Goal: Information Seeking & Learning: Learn about a topic

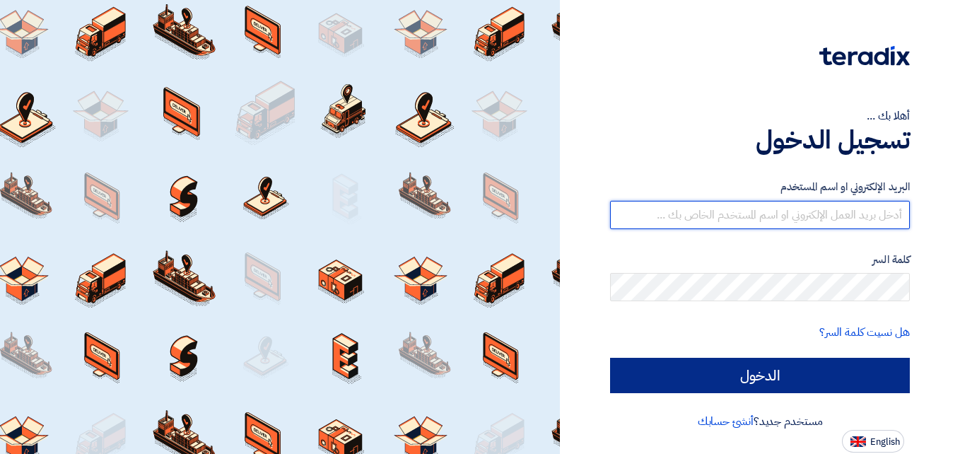
type input "el7amd.company@gmail.com"
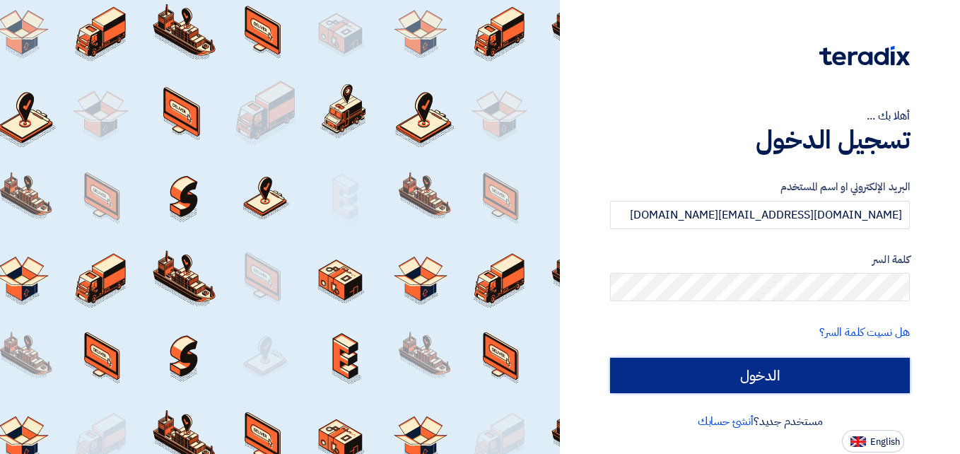
click at [746, 375] on input "الدخول" at bounding box center [760, 375] width 300 height 35
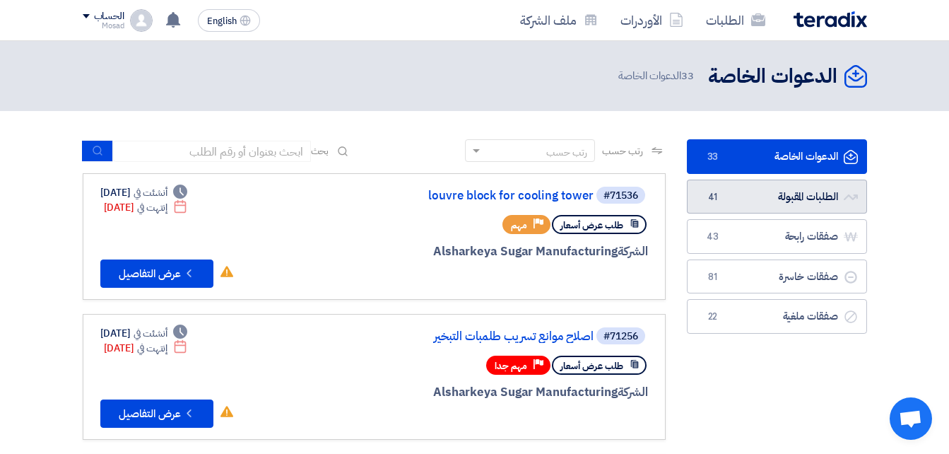
click at [745, 197] on link "الطلبات المقبولة الطلبات المقبولة 41" at bounding box center [777, 196] width 180 height 35
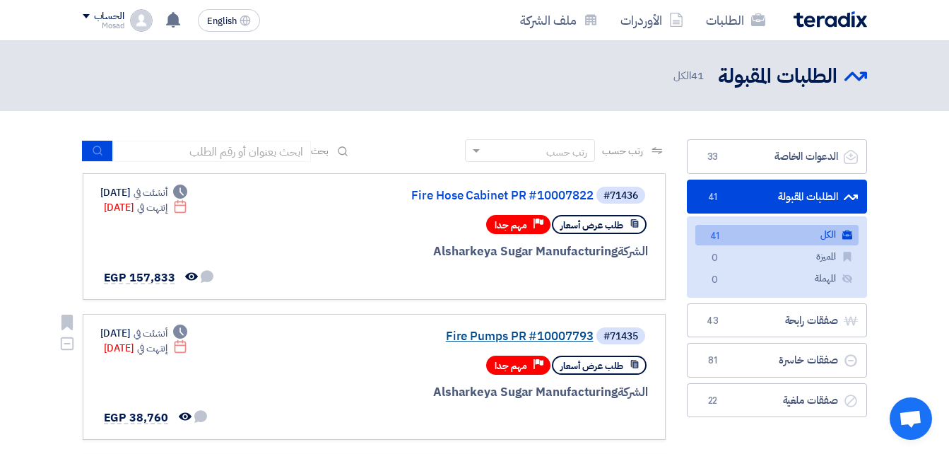
click at [512, 330] on link "Fire Pumps PR #10007793" at bounding box center [452, 336] width 283 height 13
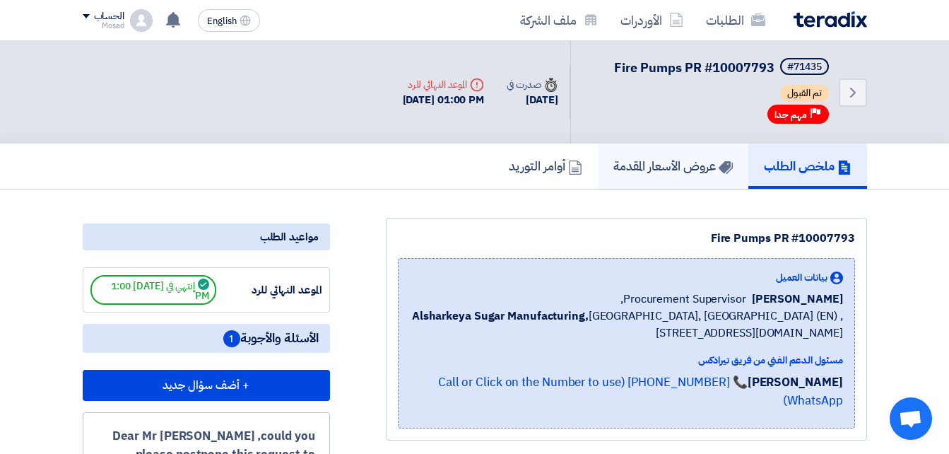
click at [663, 159] on h5 "عروض الأسعار المقدمة" at bounding box center [672, 166] width 119 height 16
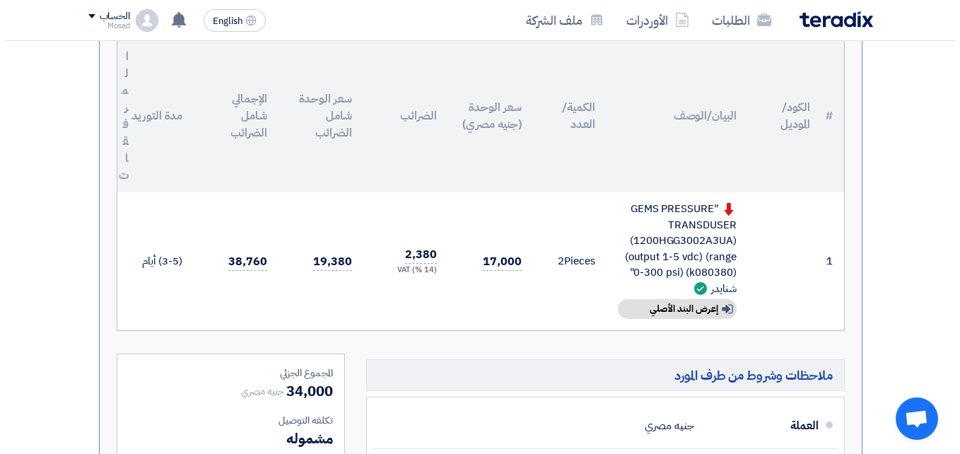
scroll to position [424, 0]
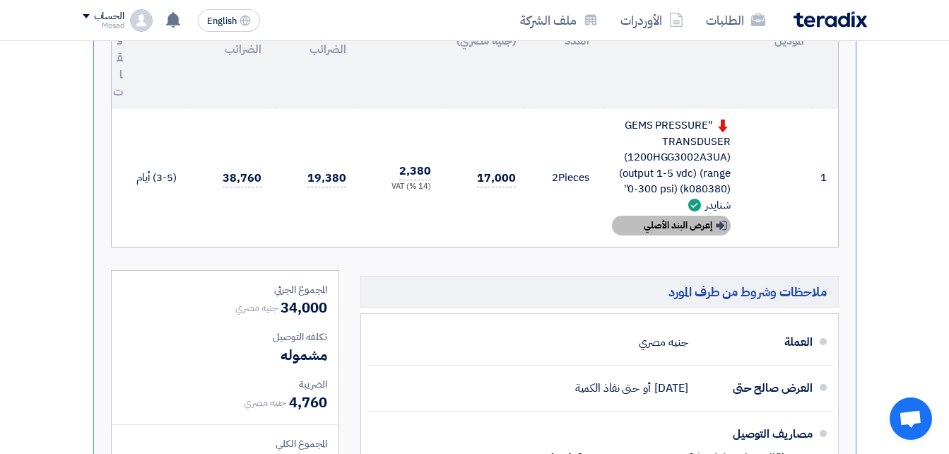
click at [668, 219] on div "Show details إعرض البند الأصلي" at bounding box center [671, 226] width 119 height 20
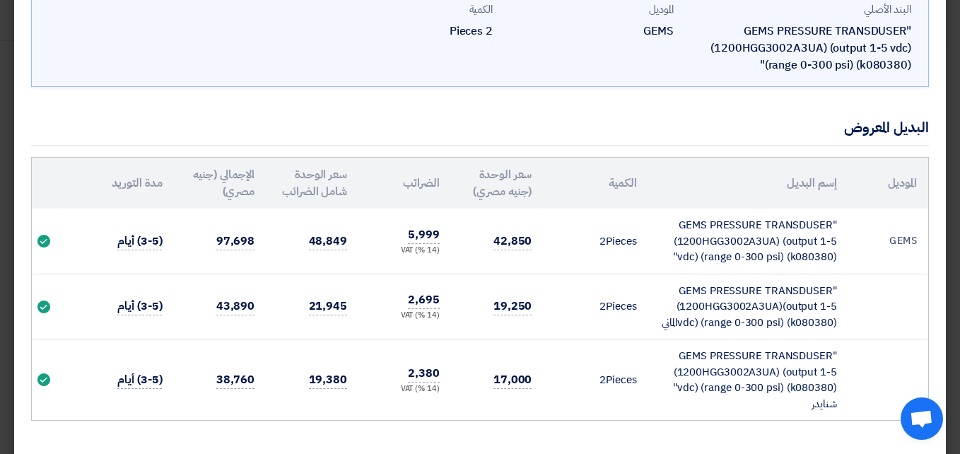
scroll to position [114, 0]
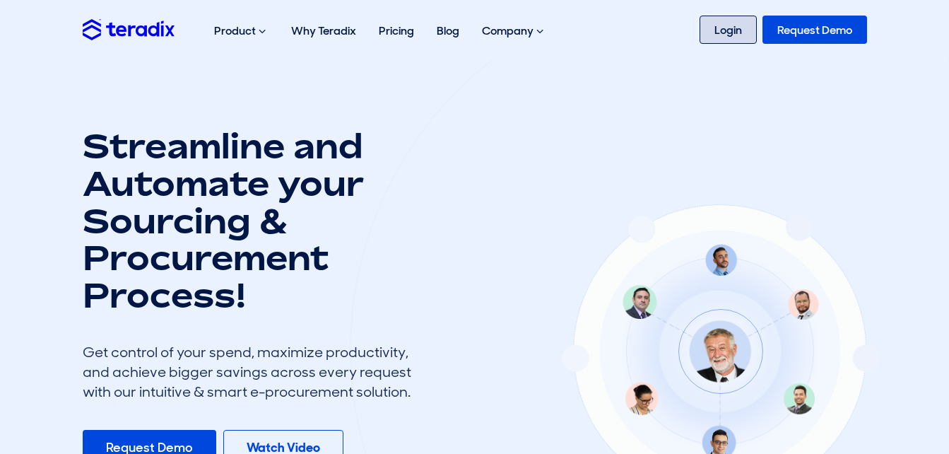
click at [728, 27] on link "Login" at bounding box center [728, 30] width 57 height 28
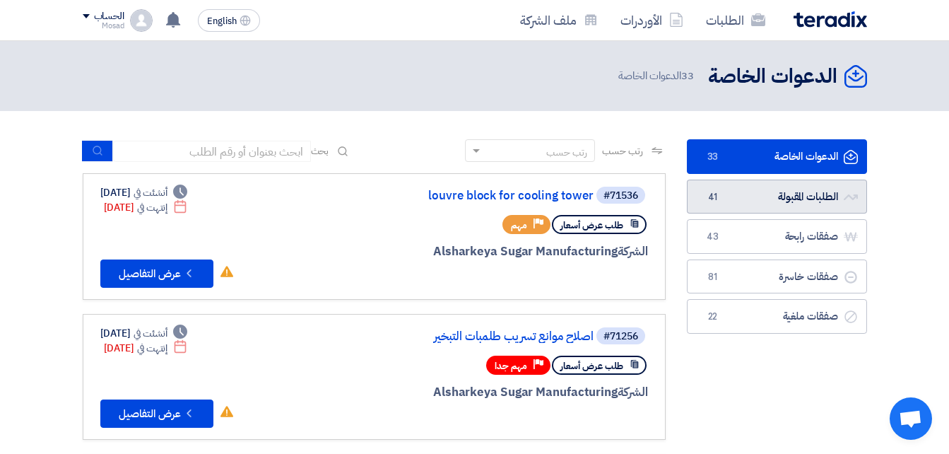
click at [778, 195] on link "الطلبات المقبولة الطلبات المقبولة 41" at bounding box center [777, 196] width 180 height 35
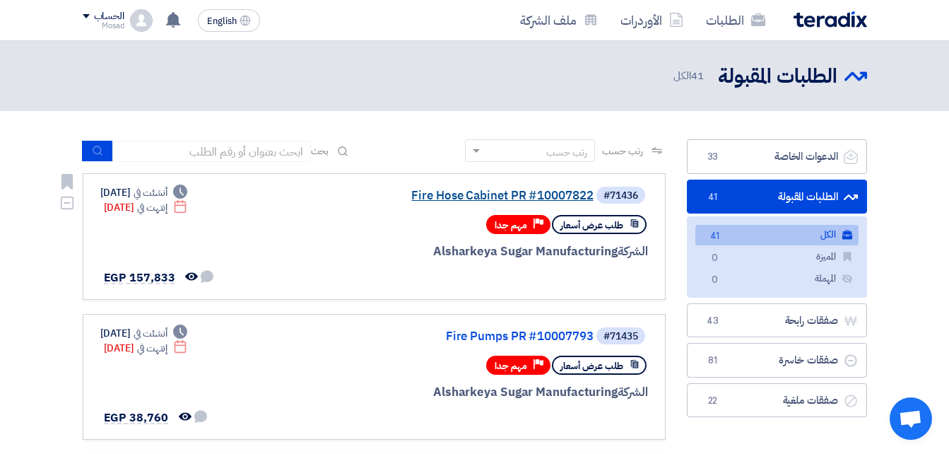
click at [526, 189] on link "Fire Hose Cabinet PR #10007822" at bounding box center [452, 195] width 283 height 13
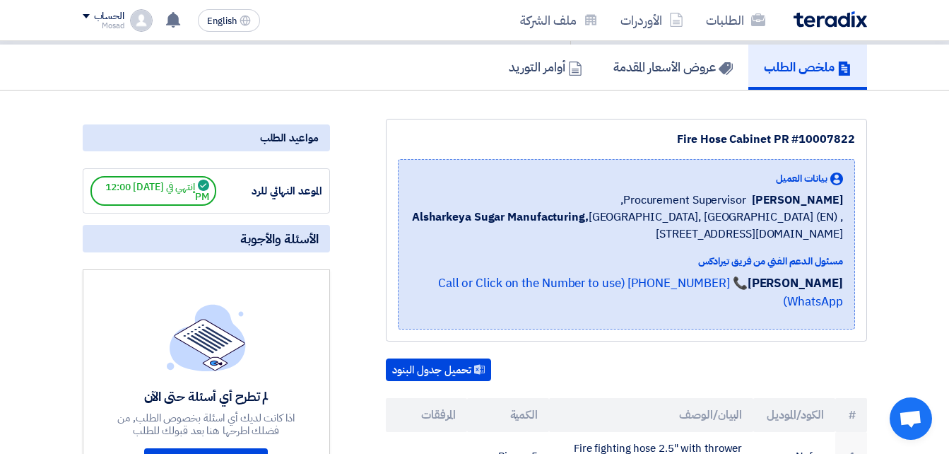
scroll to position [71, 0]
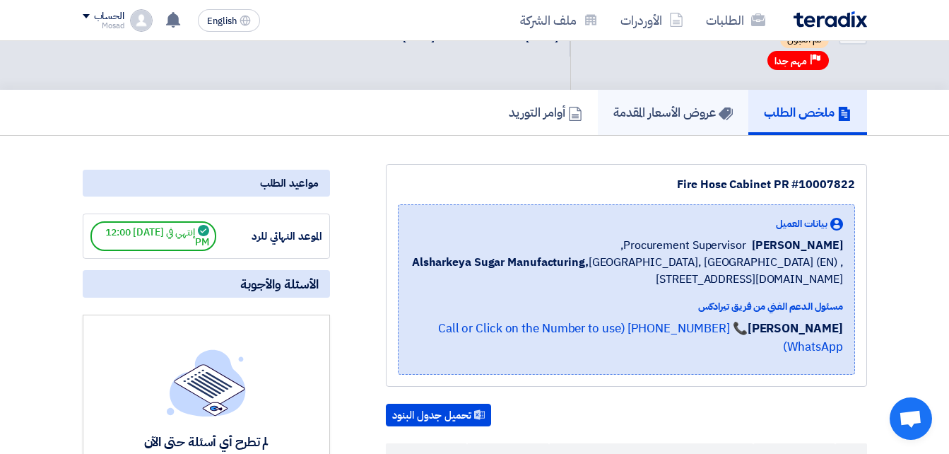
click at [654, 117] on h5 "عروض الأسعار المقدمة" at bounding box center [672, 112] width 119 height 16
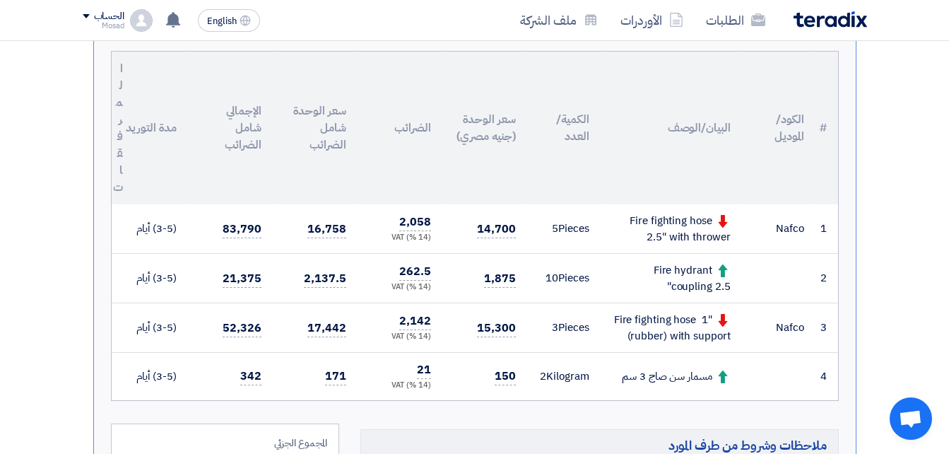
scroll to position [424, 0]
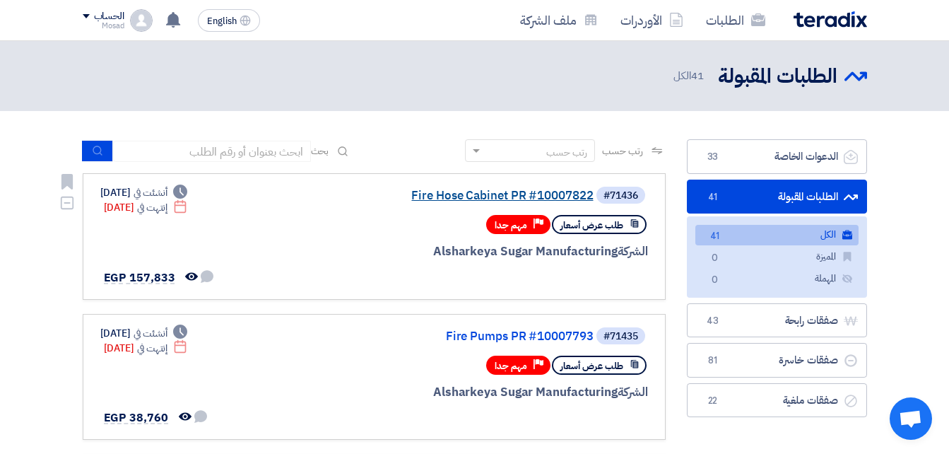
click at [502, 196] on link "Fire Hose Cabinet PR #10007822" at bounding box center [452, 195] width 283 height 13
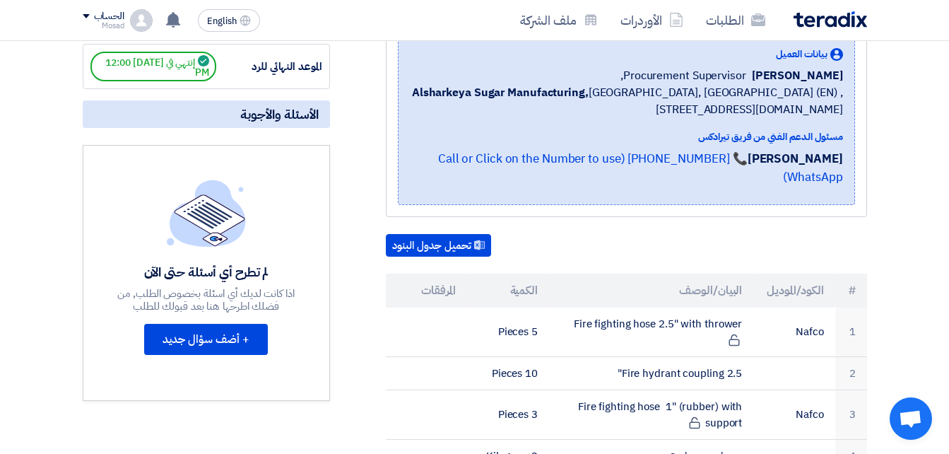
scroll to position [283, 0]
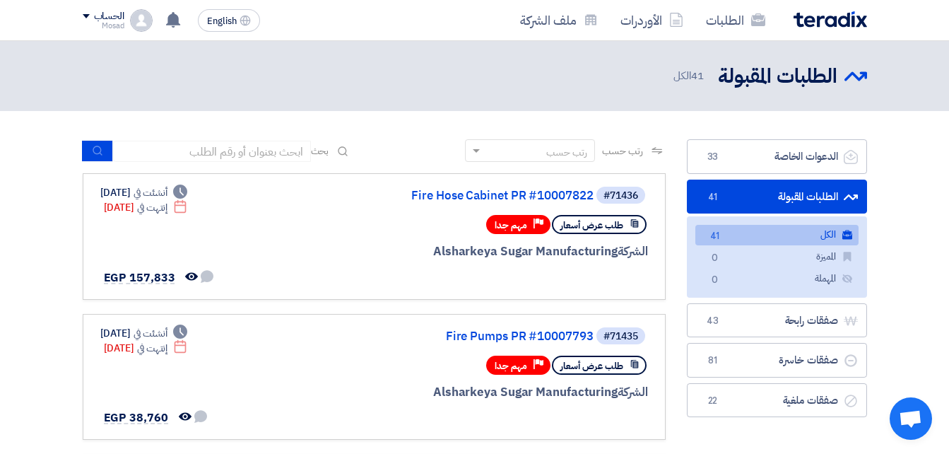
click at [767, 194] on link "الطلبات المقبولة الطلبات المقبولة 41" at bounding box center [777, 196] width 180 height 35
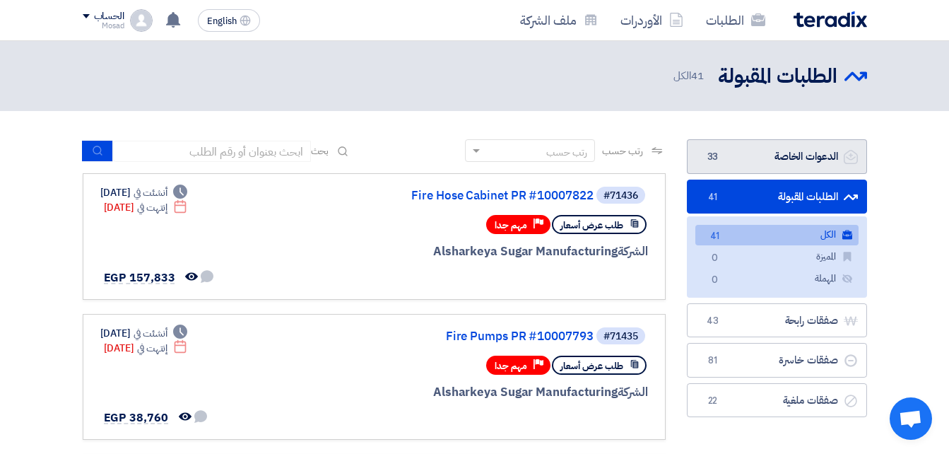
click at [781, 148] on link "الدعوات الخاصة الدعوات الخاصة 33" at bounding box center [777, 156] width 180 height 35
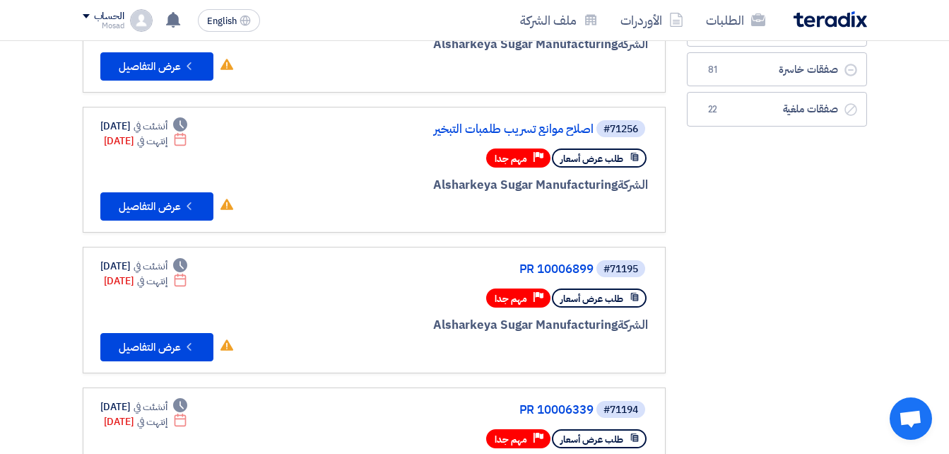
scroll to position [353, 0]
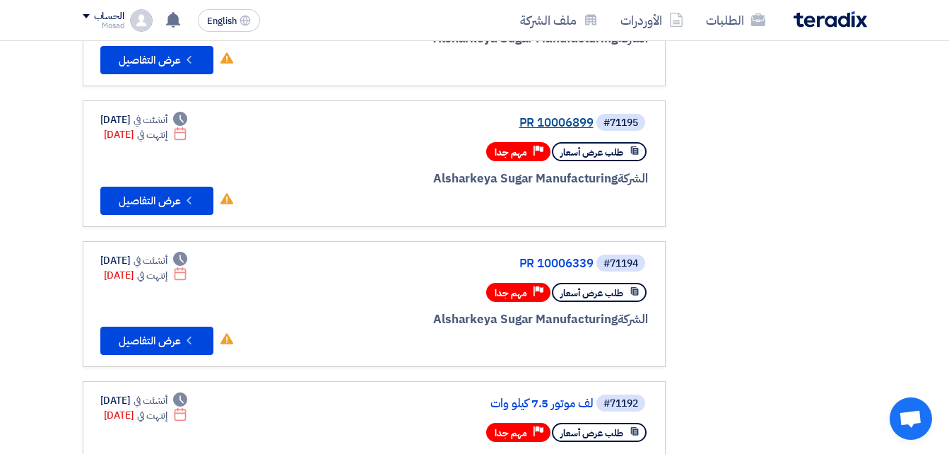
click at [567, 117] on link "PR 10006899" at bounding box center [452, 123] width 283 height 13
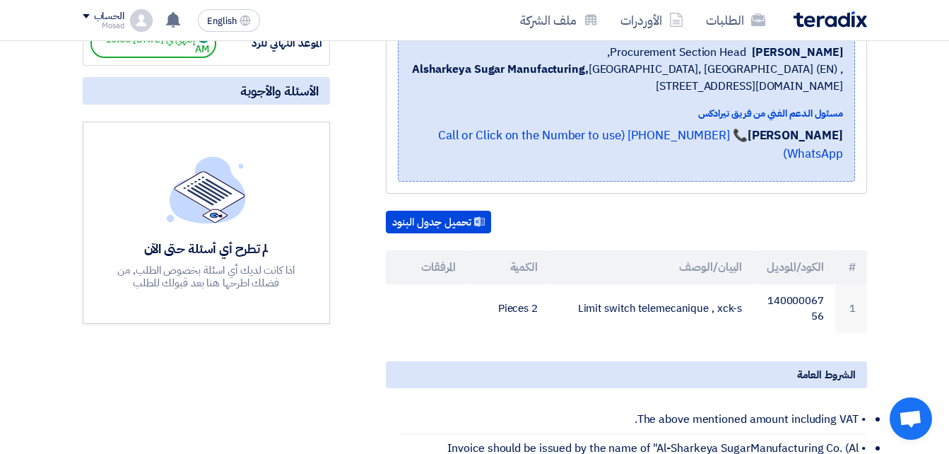
scroll to position [283, 0]
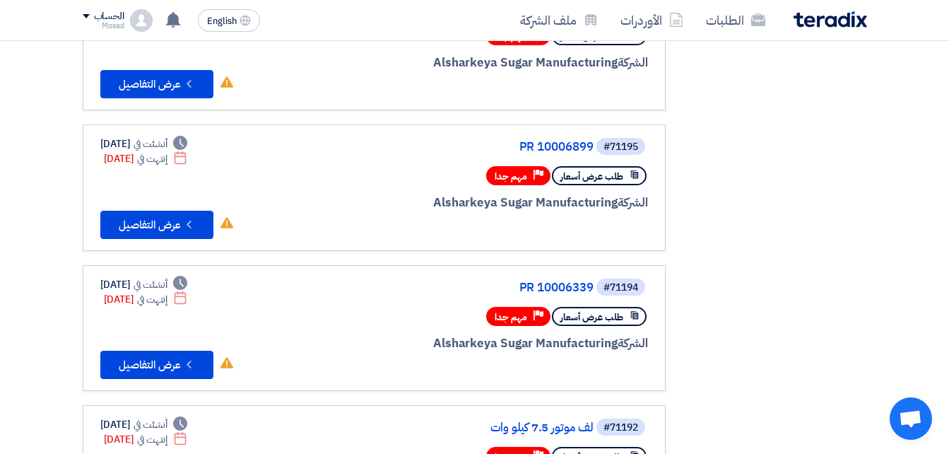
scroll to position [353, 0]
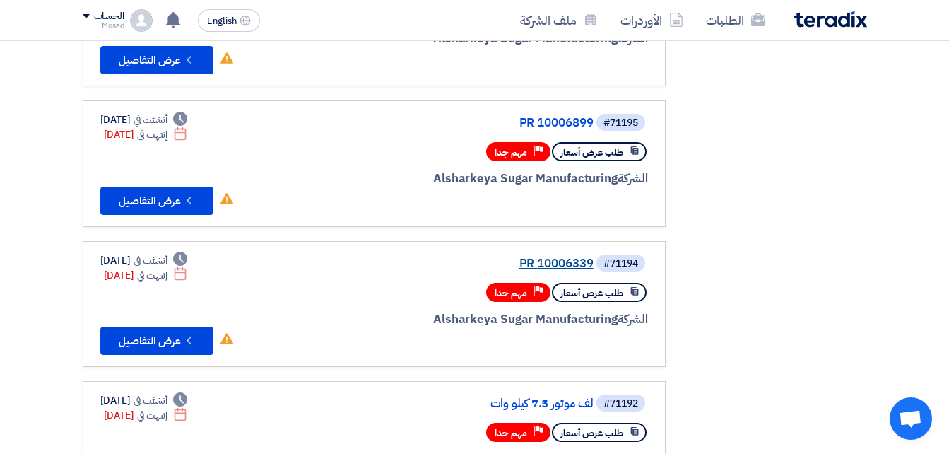
click at [564, 263] on link "PR 10006339" at bounding box center [452, 263] width 283 height 13
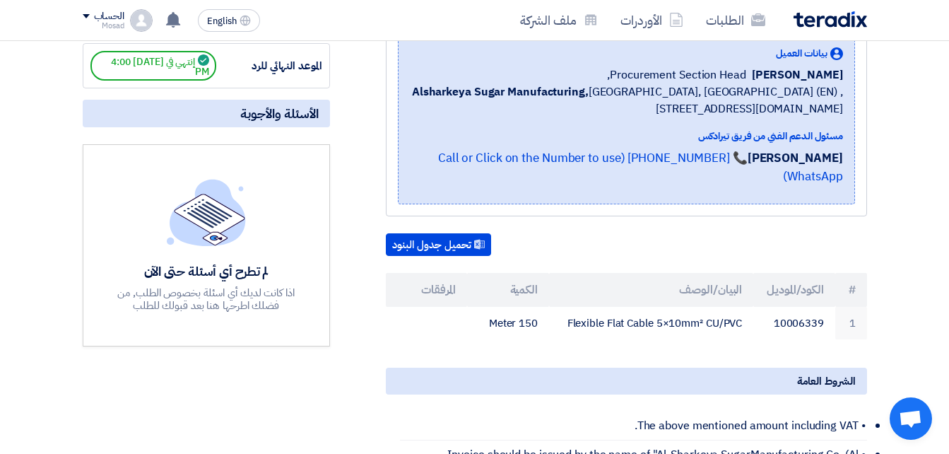
scroll to position [353, 0]
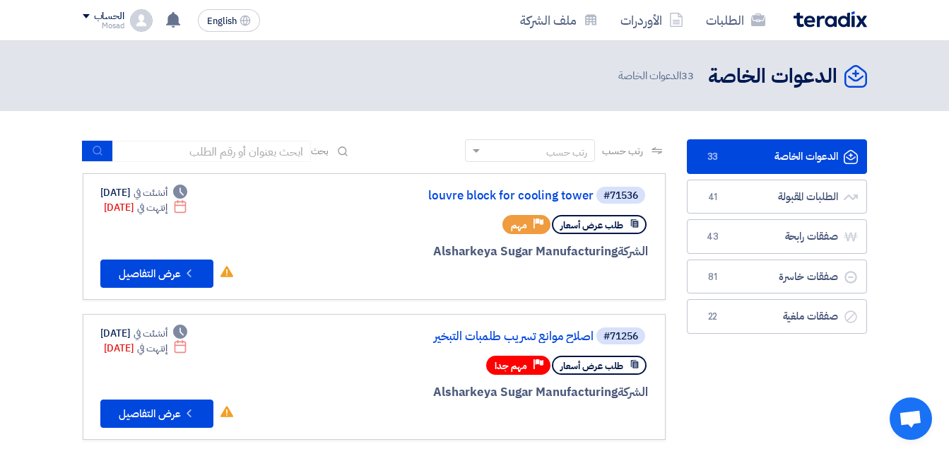
click at [766, 153] on link "الدعوات الخاصة الدعوات الخاصة 33" at bounding box center [777, 156] width 180 height 35
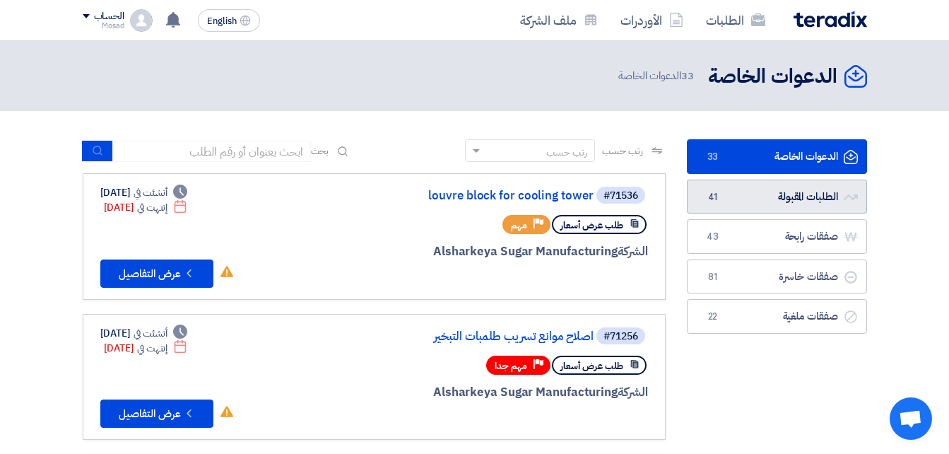
click at [799, 192] on link "الطلبات المقبولة الطلبات المقبولة 41" at bounding box center [777, 196] width 180 height 35
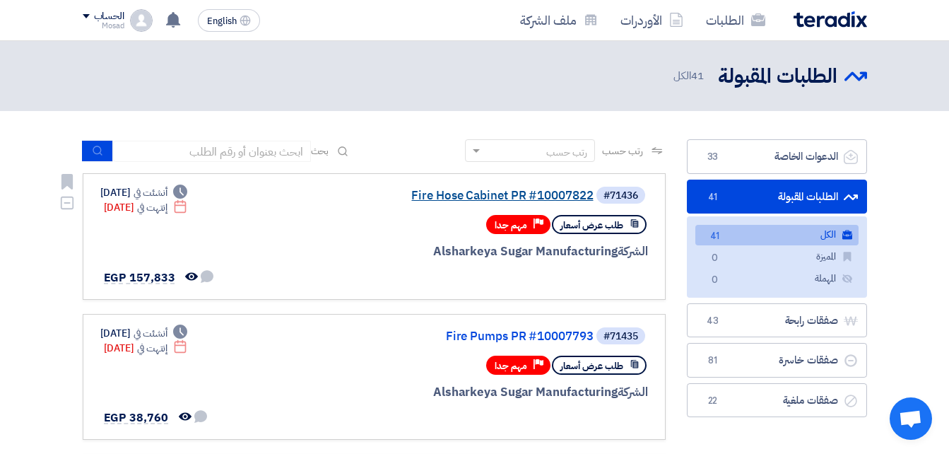
click at [540, 196] on link "Fire Hose Cabinet PR #10007822" at bounding box center [452, 195] width 283 height 13
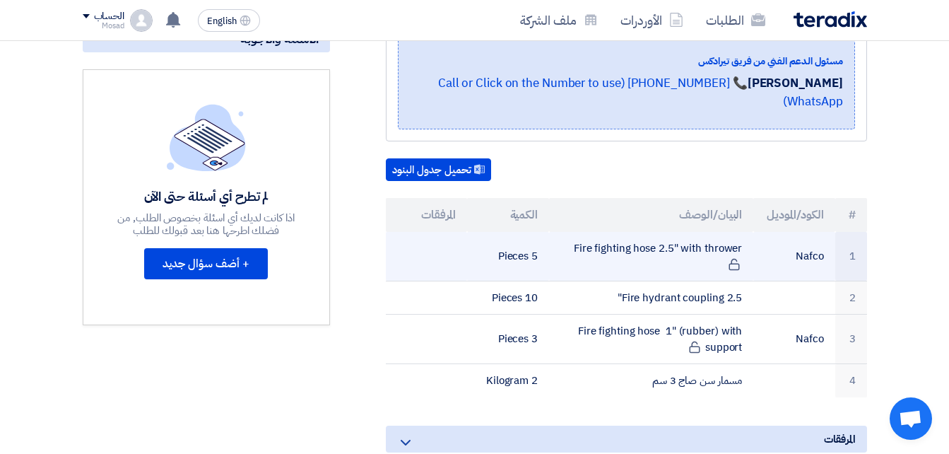
scroll to position [283, 0]
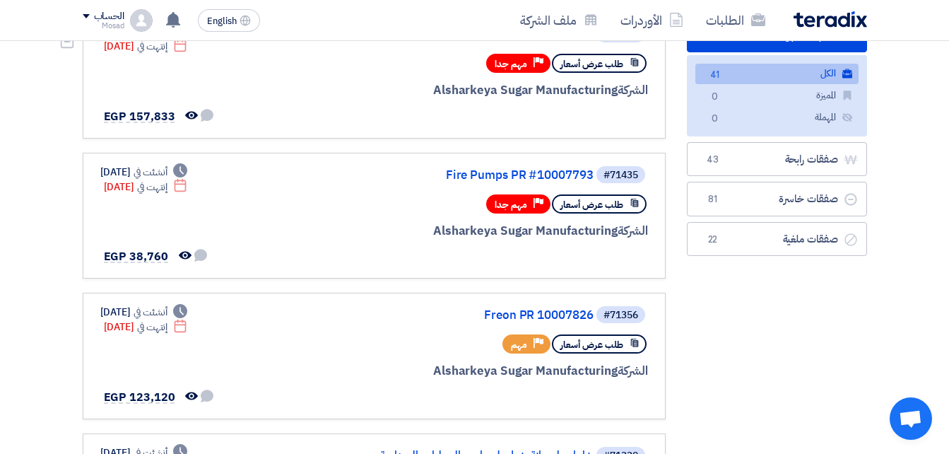
scroll to position [212, 0]
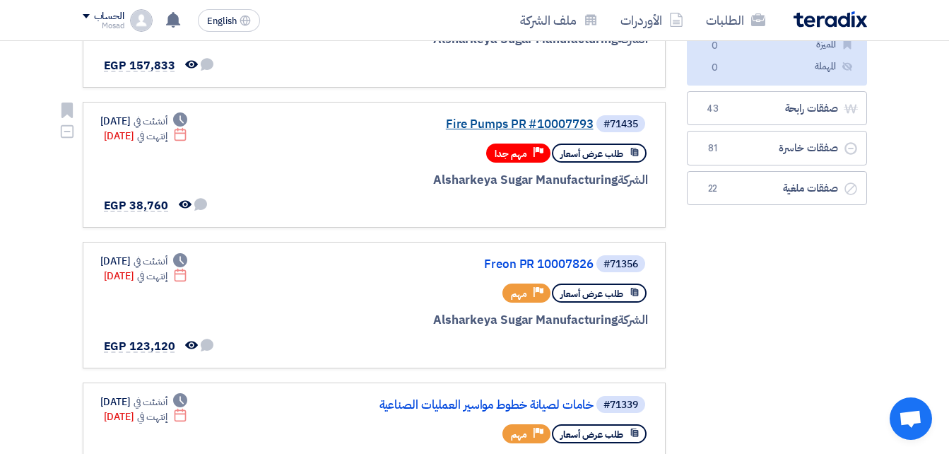
click at [501, 123] on link "Fire Pumps PR #10007793" at bounding box center [452, 124] width 283 height 13
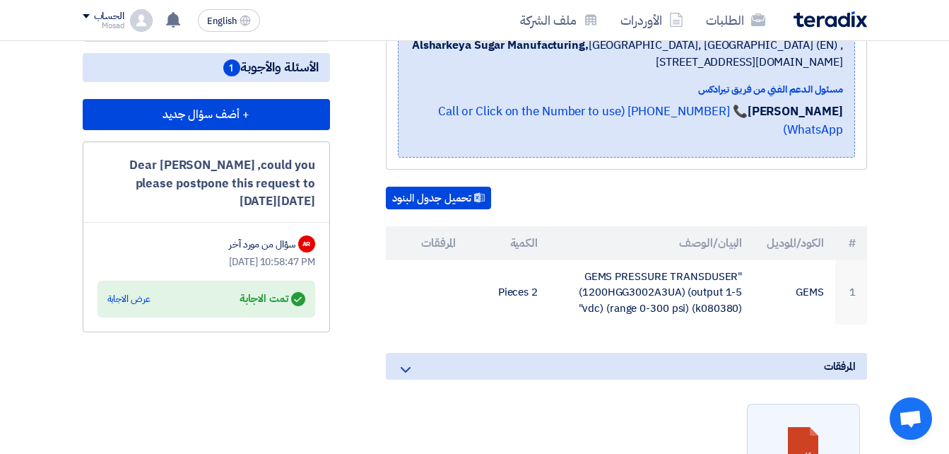
scroll to position [283, 0]
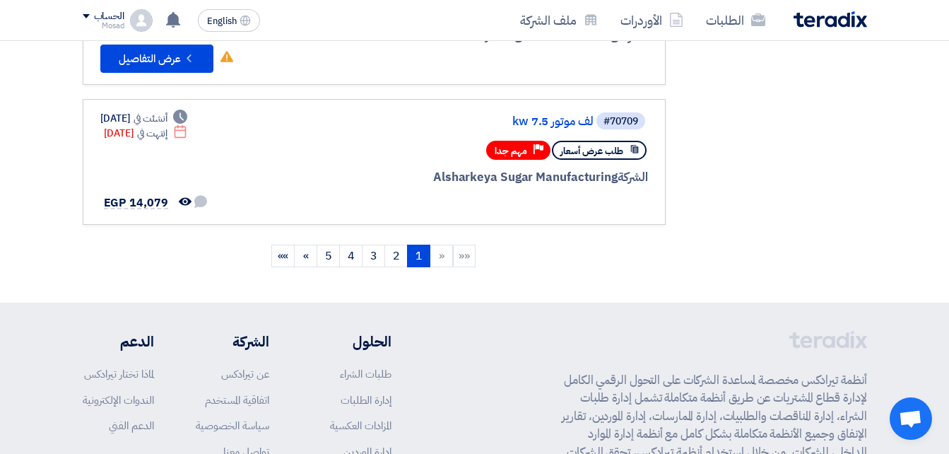
scroll to position [1342, 0]
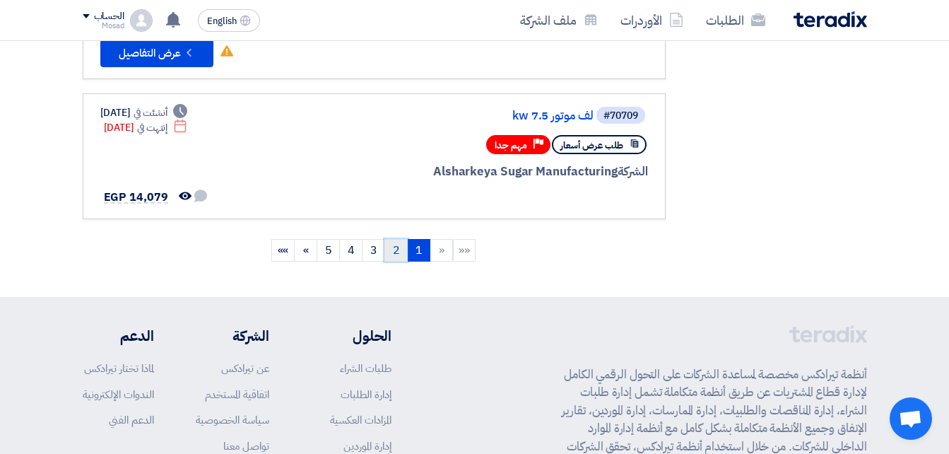
click at [390, 244] on link "2" at bounding box center [395, 250] width 23 height 23
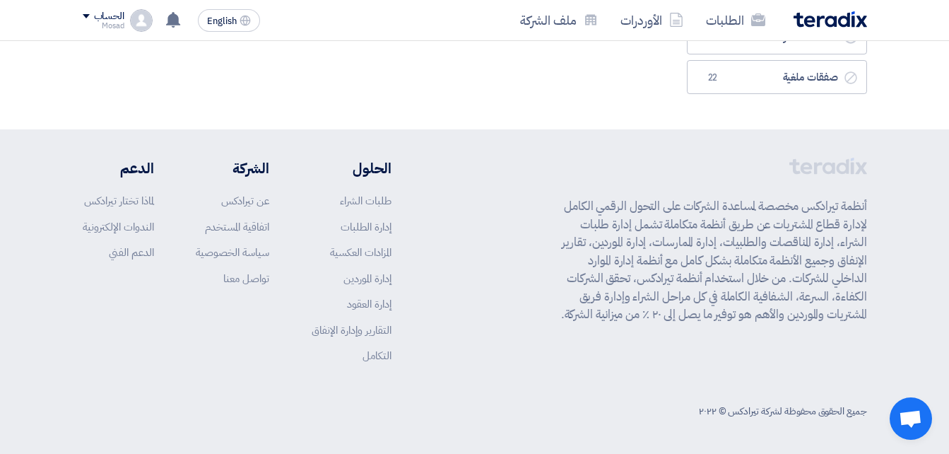
scroll to position [0, 0]
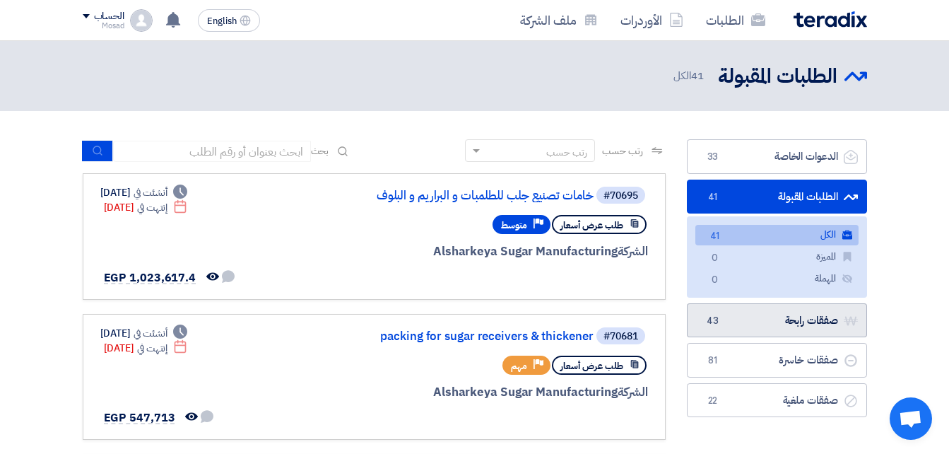
click at [758, 317] on link "صفقات رابحة صفقات رابحة 43" at bounding box center [777, 320] width 180 height 35
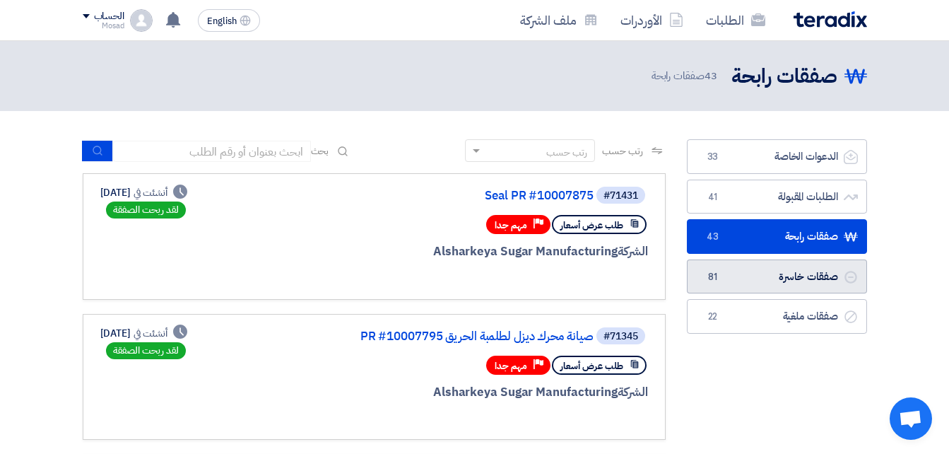
click at [769, 281] on link "صفقات خاسرة صفقات خاسرة 81" at bounding box center [777, 276] width 180 height 35
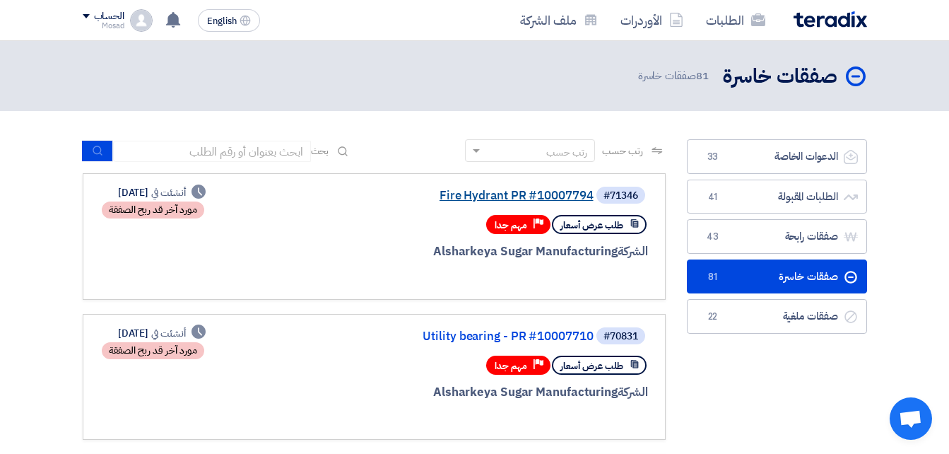
click at [519, 196] on link "Fire Hydrant PR #10007794" at bounding box center [452, 195] width 283 height 13
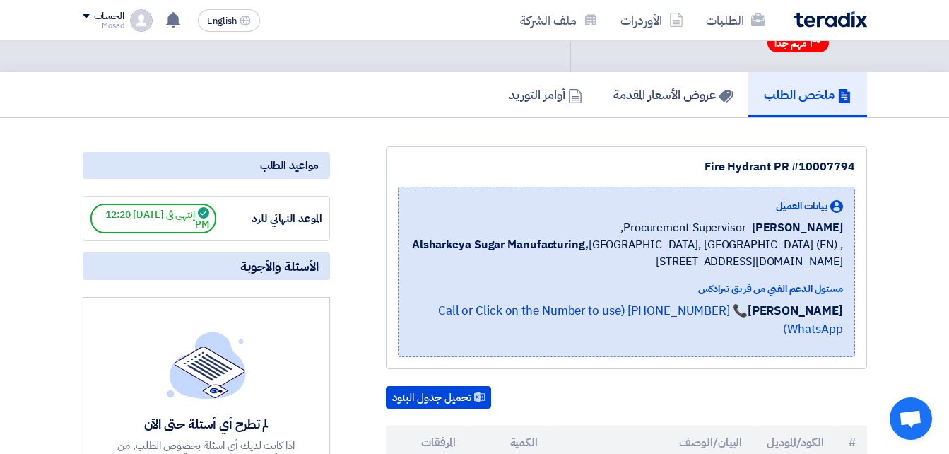
scroll to position [71, 0]
click at [654, 94] on h5 "عروض الأسعار المقدمة" at bounding box center [672, 95] width 119 height 16
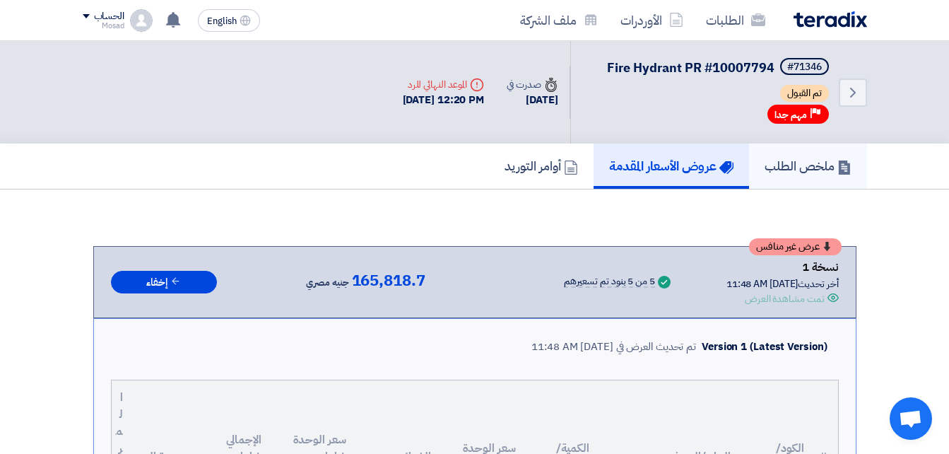
drag, startPoint x: 806, startPoint y: 164, endPoint x: 846, endPoint y: 160, distance: 39.8
click at [806, 164] on h5 "ملخص الطلب" at bounding box center [808, 166] width 87 height 16
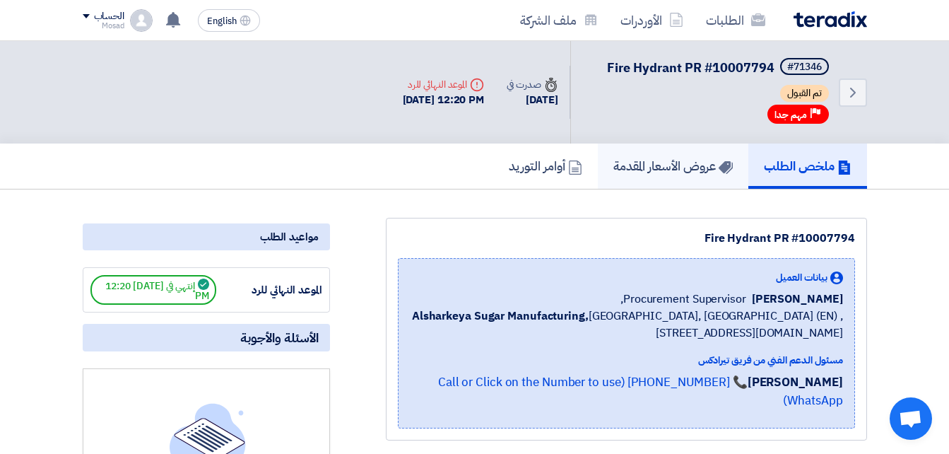
click at [634, 165] on h5 "عروض الأسعار المقدمة" at bounding box center [672, 166] width 119 height 16
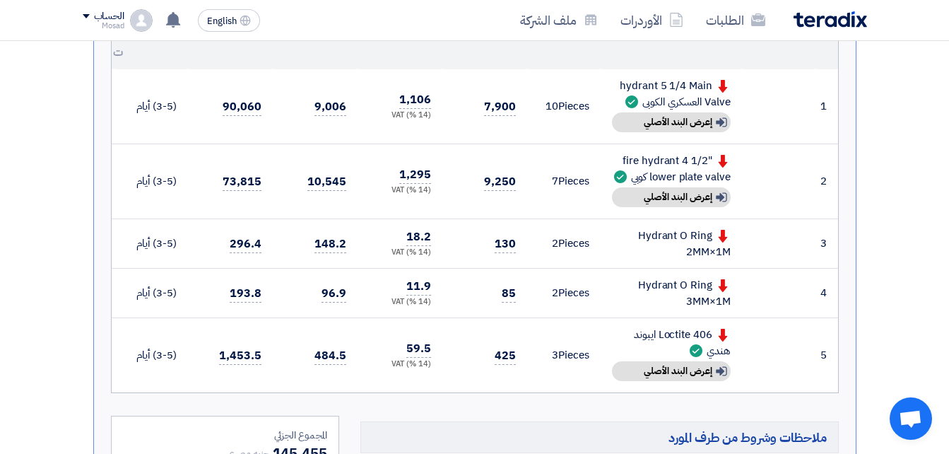
scroll to position [495, 0]
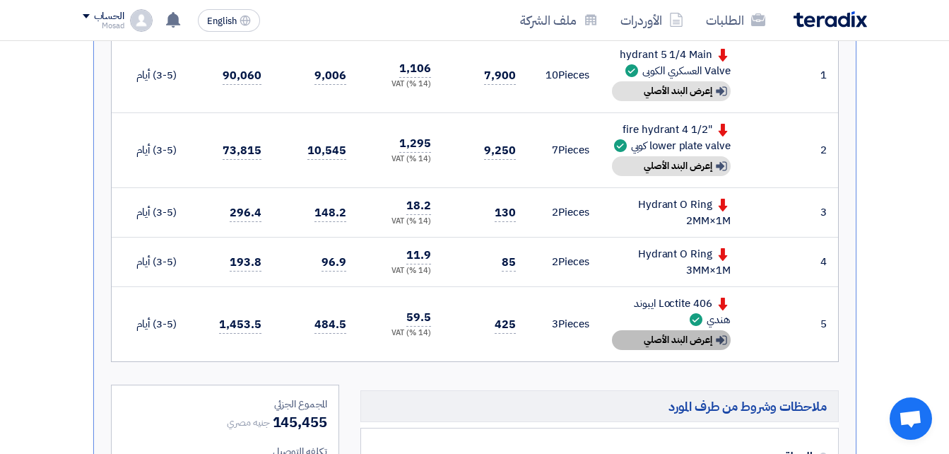
click at [668, 346] on div "Show details إعرض البند الأصلي" at bounding box center [671, 340] width 119 height 20
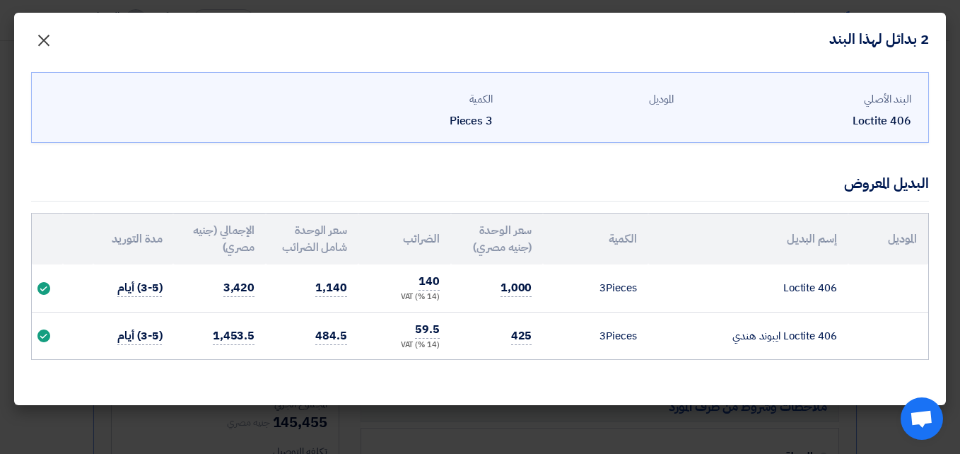
click at [37, 40] on span "×" at bounding box center [43, 39] width 17 height 42
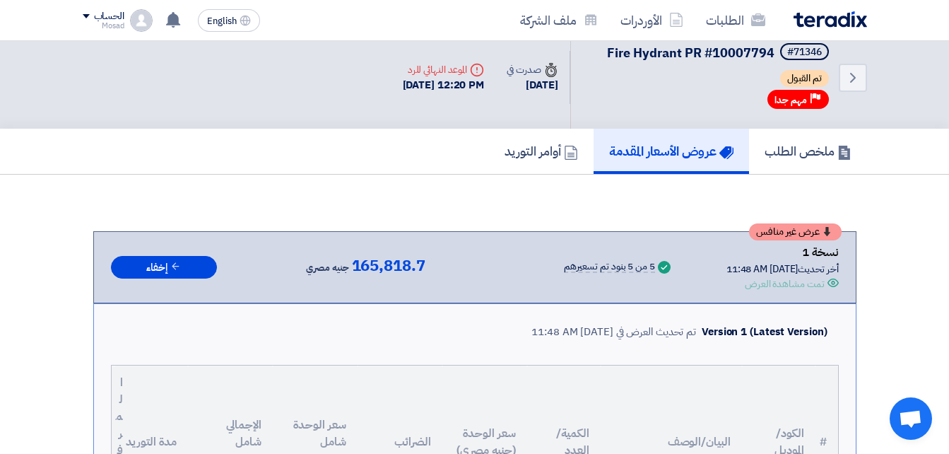
scroll to position [0, 0]
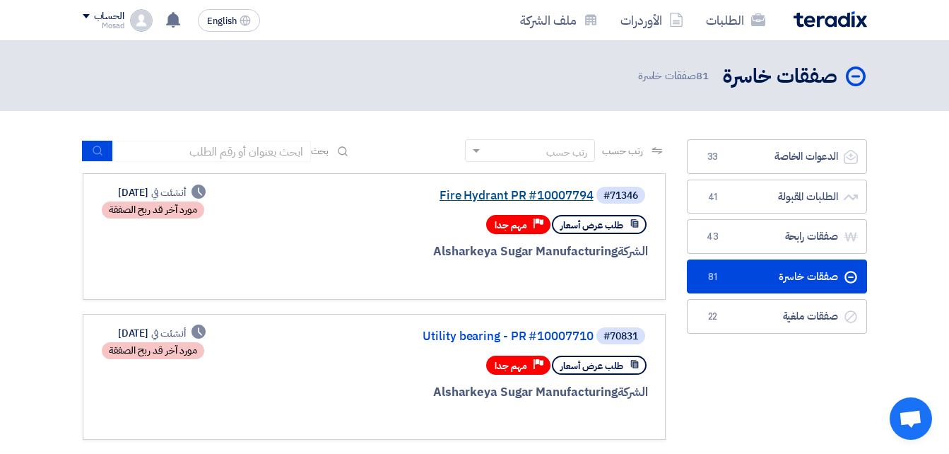
click at [475, 194] on link "Fire Hydrant PR #10007794" at bounding box center [452, 195] width 283 height 13
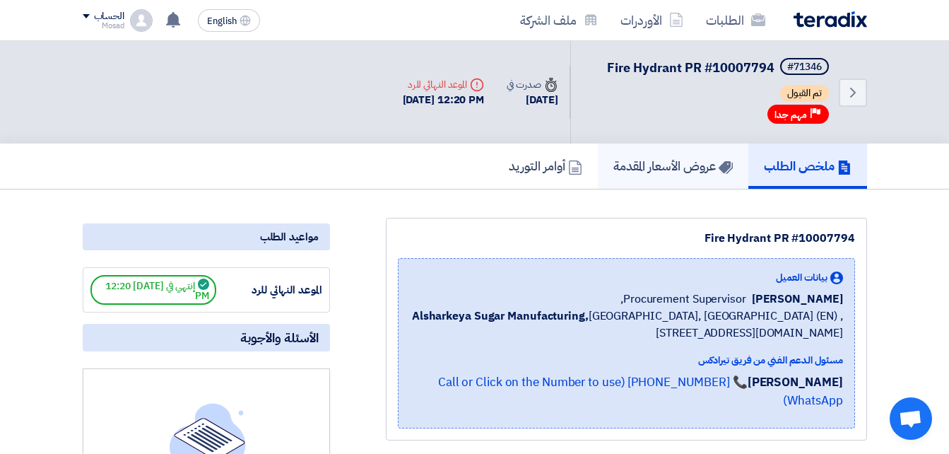
click at [652, 167] on h5 "عروض الأسعار المقدمة" at bounding box center [672, 166] width 119 height 16
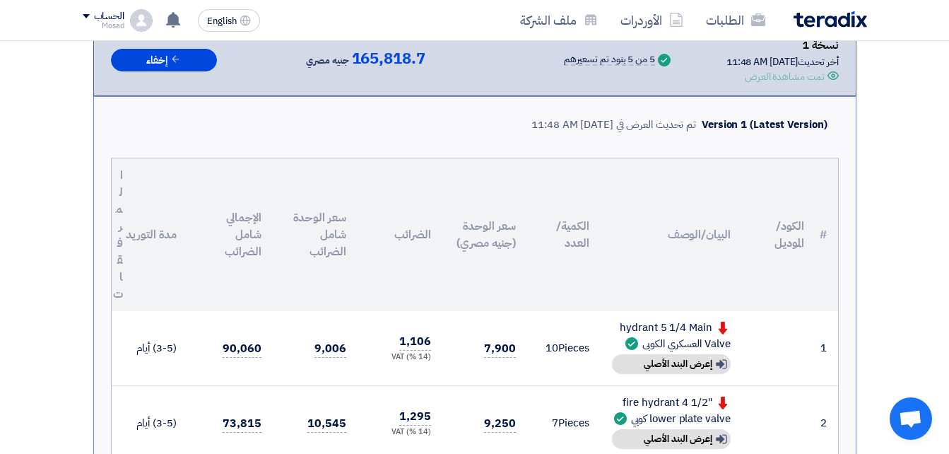
scroll to position [191, 0]
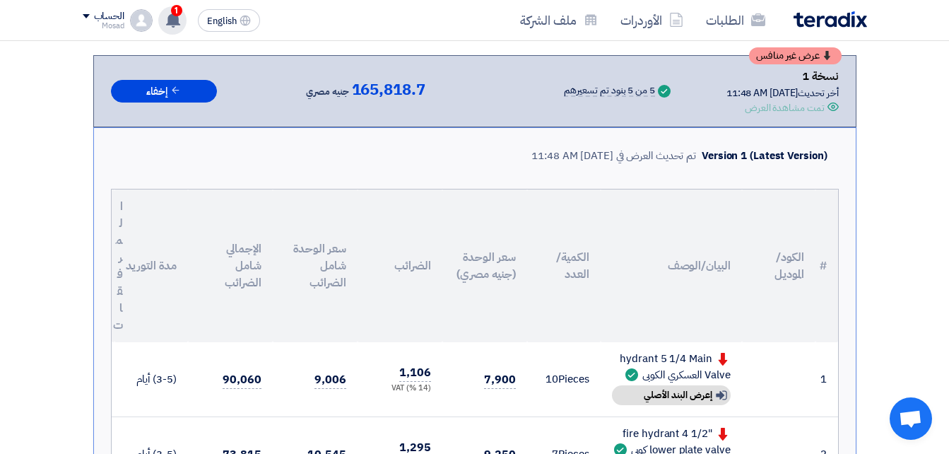
click at [171, 18] on use at bounding box center [173, 20] width 14 height 16
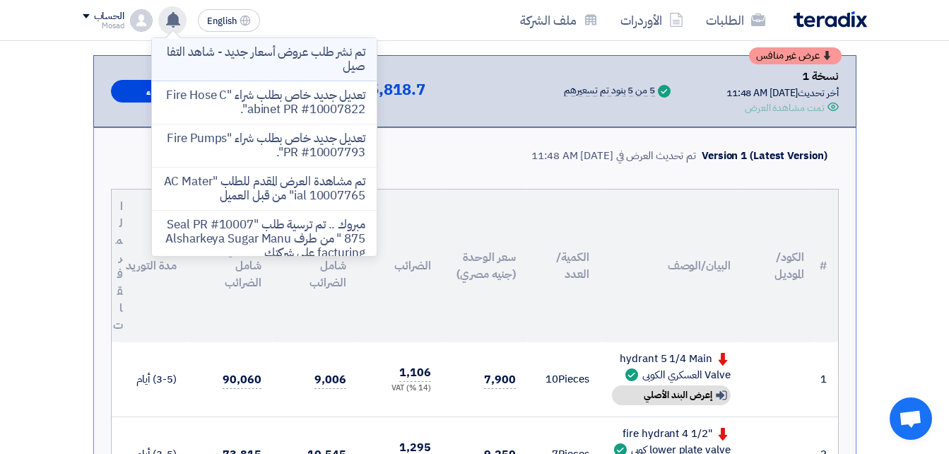
click at [282, 51] on p "تم نشر طلب عروض أسعار جديد - شاهد التفاصيل" at bounding box center [264, 59] width 202 height 28
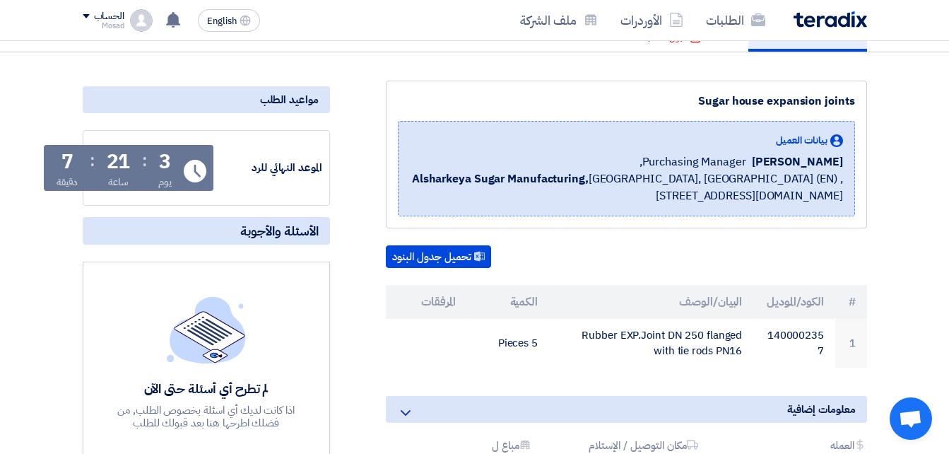
scroll to position [188, 0]
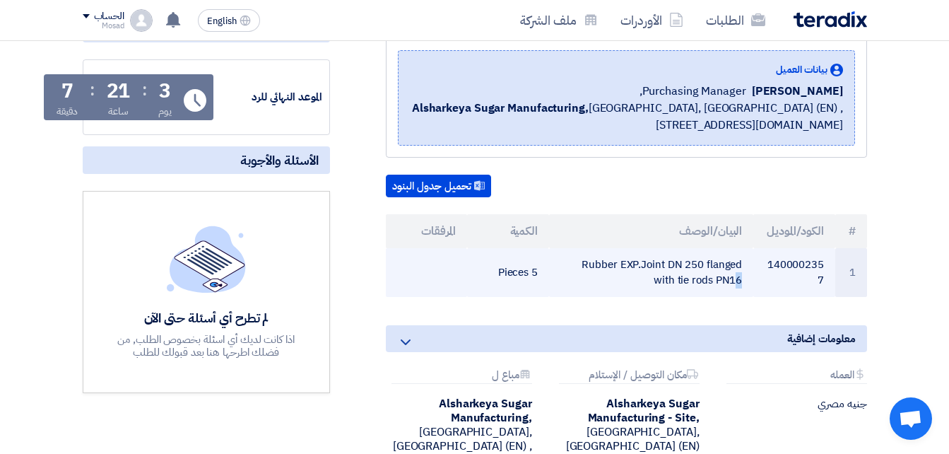
drag, startPoint x: 753, startPoint y: 293, endPoint x: 576, endPoint y: 281, distance: 177.8
click at [576, 281] on td "Rubber EXP.Joint DN 250 flanged with tie rods PN16" at bounding box center [651, 272] width 204 height 49
drag, startPoint x: 644, startPoint y: 293, endPoint x: 581, endPoint y: 283, distance: 64.5
click at [581, 283] on td "Rubber EXP.Joint DN 250 flanged with tie rods PN16" at bounding box center [651, 272] width 204 height 49
click at [581, 280] on td "Rubber EXP.Joint DN 250 flanged with tie rods PN16" at bounding box center [651, 272] width 204 height 49
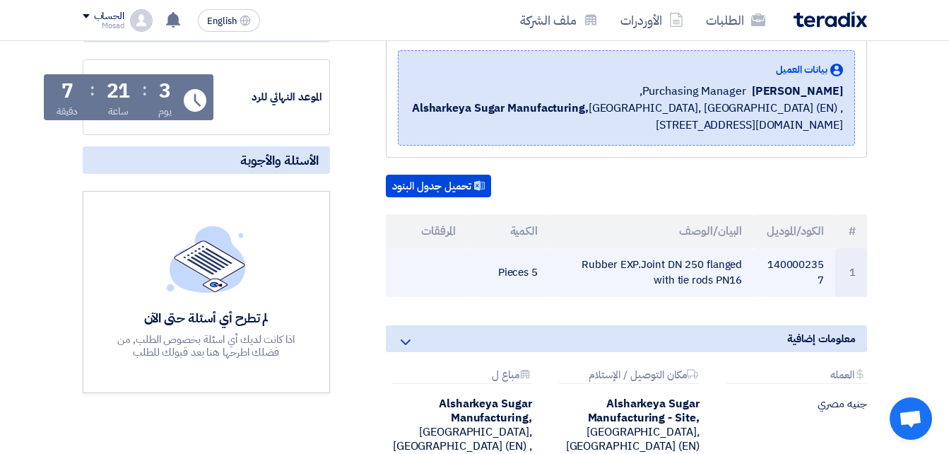
click at [581, 279] on td "Rubber EXP.Joint DN 250 flanged with tie rods PN16" at bounding box center [651, 272] width 204 height 49
drag, startPoint x: 644, startPoint y: 304, endPoint x: 581, endPoint y: 281, distance: 67.1
click at [581, 281] on td "Rubber EXP.Joint DN 250 flanged with tie rods PN16" at bounding box center [651, 272] width 204 height 49
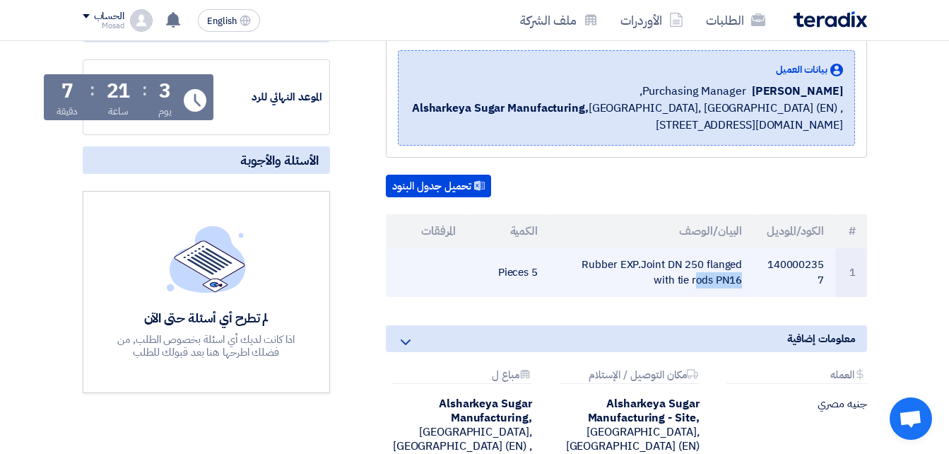
click at [580, 285] on td "Rubber EXP.Joint DN 250 flanged with tie rods PN16" at bounding box center [651, 272] width 204 height 49
drag, startPoint x: 577, startPoint y: 284, endPoint x: 741, endPoint y: 302, distance: 165.6
click at [743, 297] on td "Rubber EXP.Joint DN 250 flanged with tie rods PN16" at bounding box center [651, 272] width 204 height 49
click at [741, 297] on td "Rubber EXP.Joint DN 250 flanged with tie rods PN16" at bounding box center [651, 272] width 204 height 49
drag, startPoint x: 743, startPoint y: 297, endPoint x: 582, endPoint y: 278, distance: 161.4
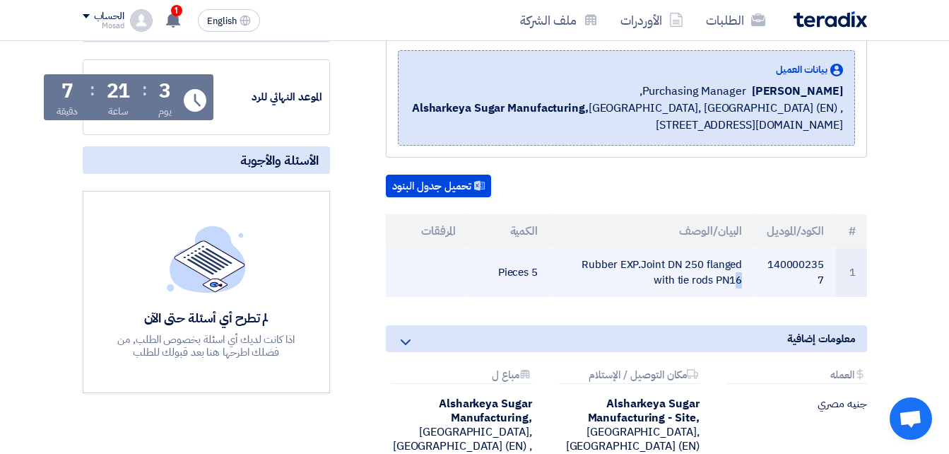
click at [582, 278] on td "Rubber EXP.Joint DN 250 flanged with tie rods PN16" at bounding box center [651, 272] width 204 height 49
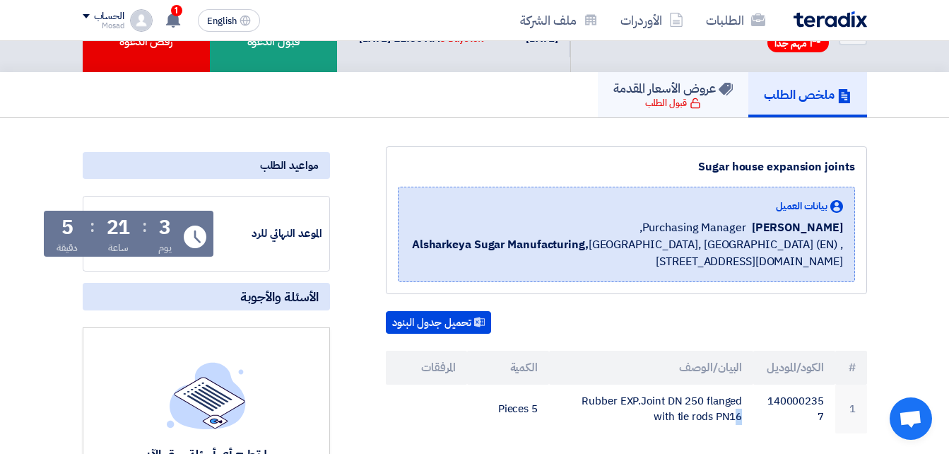
scroll to position [47, 0]
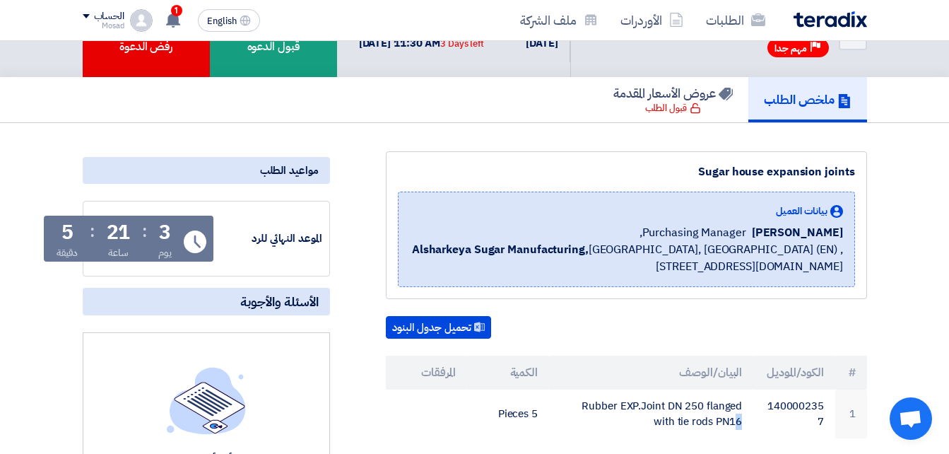
drag, startPoint x: 692, startPoint y: 187, endPoint x: 854, endPoint y: 191, distance: 161.8
click at [854, 180] on div "Sugar house expansion joints" at bounding box center [626, 171] width 457 height 17
copy div "Sugar house expansion joints"
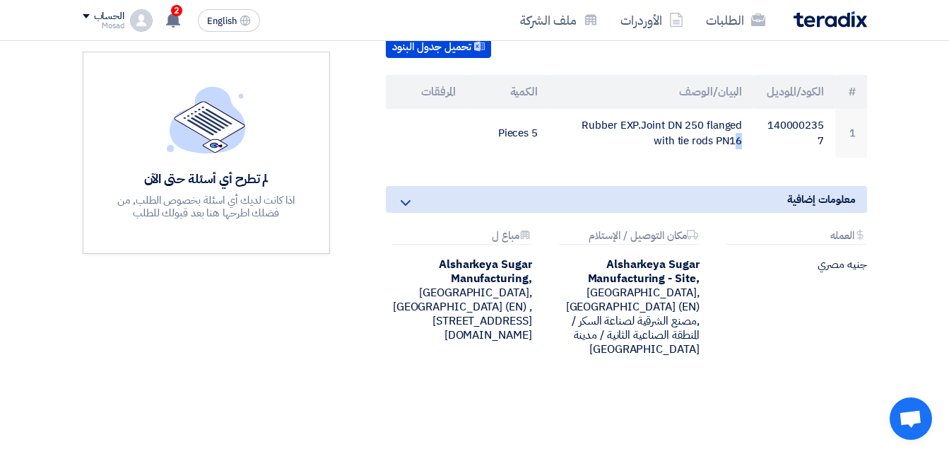
scroll to position [329, 0]
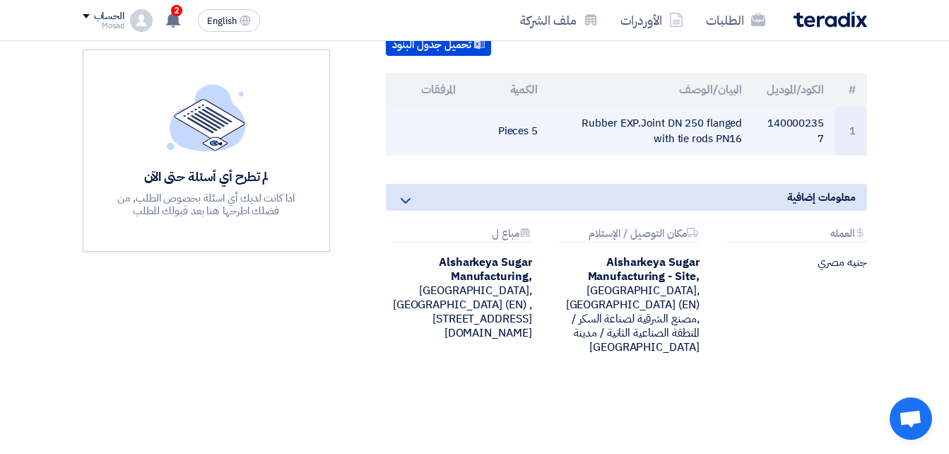
click at [571, 141] on td "Rubber EXP.Joint DN 250 flanged with tie rods PN16" at bounding box center [651, 131] width 204 height 49
drag, startPoint x: 571, startPoint y: 141, endPoint x: 579, endPoint y: 139, distance: 7.9
click at [579, 139] on td "Rubber EXP.Joint DN 250 flanged with tie rods PN16" at bounding box center [651, 131] width 204 height 49
drag, startPoint x: 579, startPoint y: 139, endPoint x: 661, endPoint y: 126, distance: 83.6
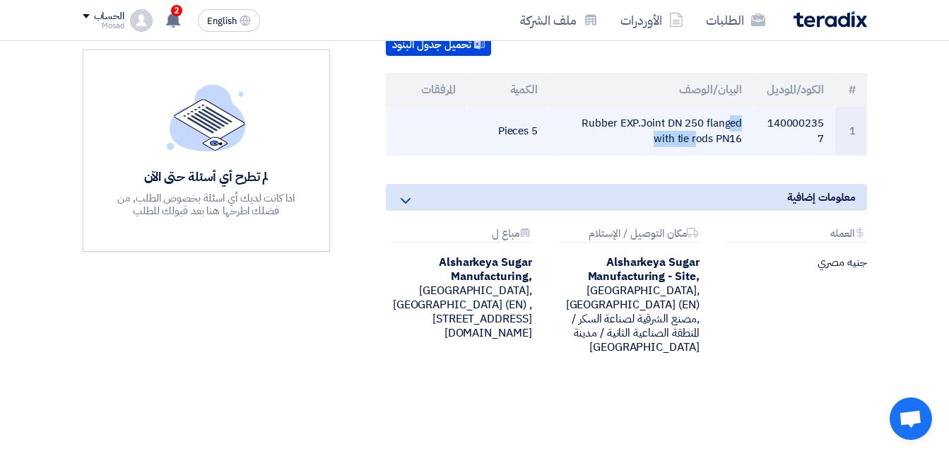
click at [661, 126] on td "Rubber EXP.Joint DN 250 flanged with tie rods PN16" at bounding box center [651, 131] width 204 height 49
drag, startPoint x: 582, startPoint y: 139, endPoint x: 740, endPoint y: 143, distance: 157.6
click at [740, 143] on td "Rubber EXP.Joint DN 250 flanged with tie rods PN16" at bounding box center [651, 131] width 204 height 49
drag, startPoint x: 740, startPoint y: 143, endPoint x: 726, endPoint y: 140, distance: 13.7
copy td "Rubber EXP.Joint DN 250 flanged"
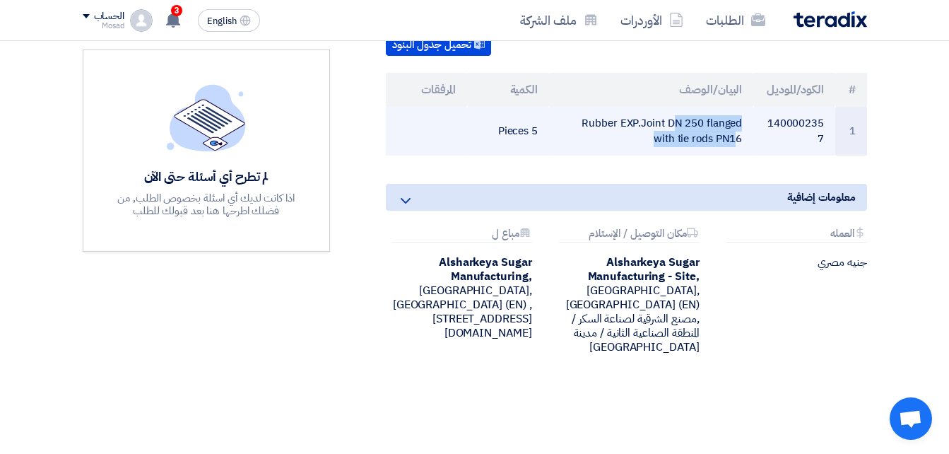
drag, startPoint x: 653, startPoint y: 154, endPoint x: 742, endPoint y: 151, distance: 89.1
click at [746, 153] on td "Rubber EXP.Joint DN 250 flanged with tie rods PN16" at bounding box center [651, 131] width 204 height 49
copy td "with tie rods PN16"
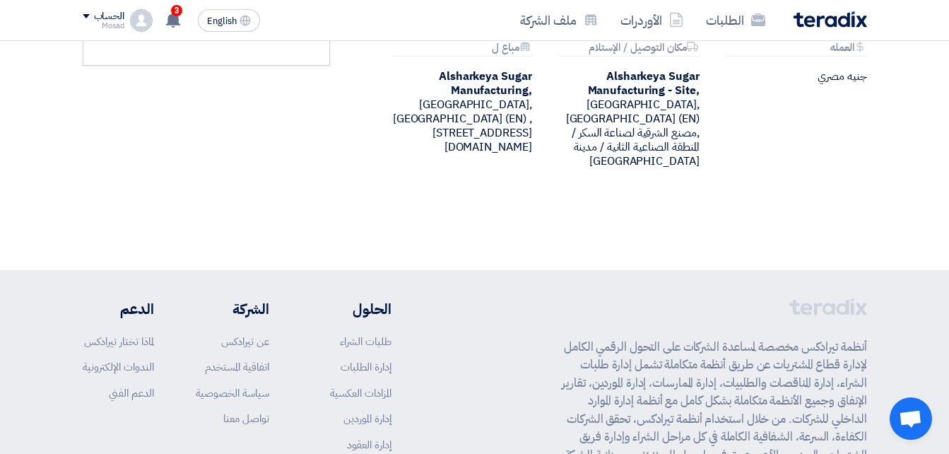
scroll to position [141, 0]
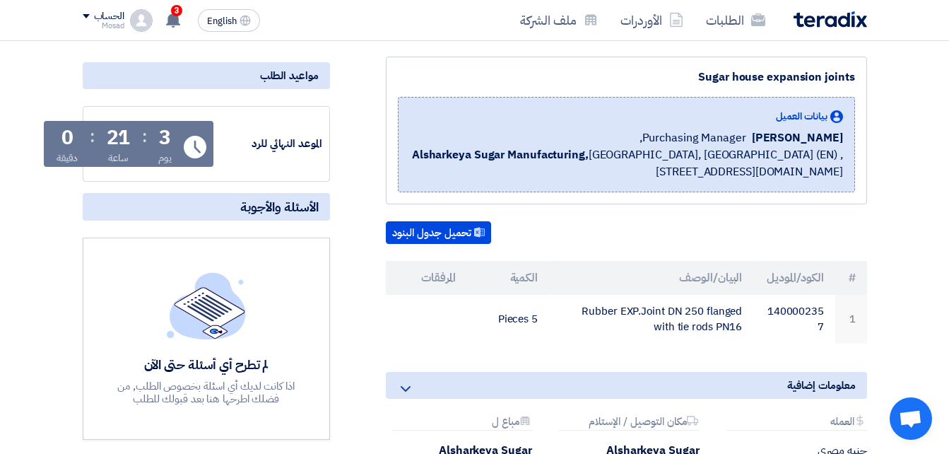
click at [885, 251] on section "Sugar house expansion joints بيانات العميل [PERSON_NAME] Purchasing Manager, Al…" at bounding box center [474, 335] width 949 height 615
click at [174, 18] on use at bounding box center [173, 20] width 14 height 16
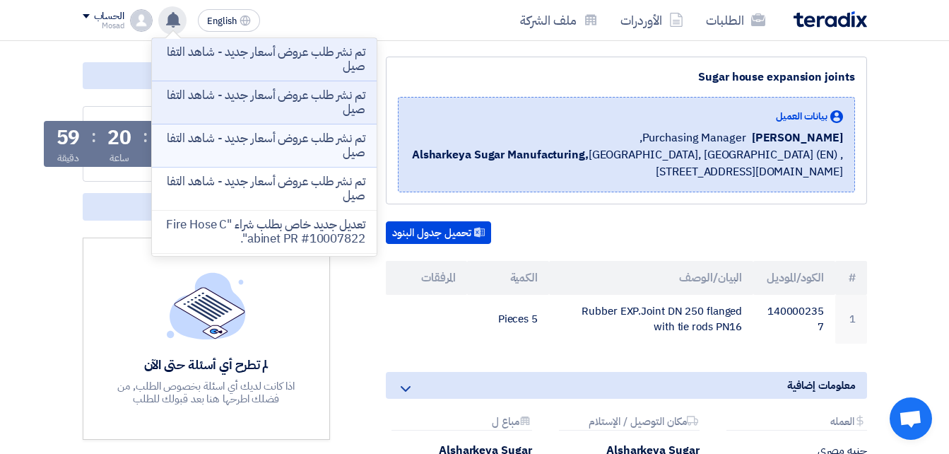
click at [300, 140] on p "تم نشر طلب عروض أسعار جديد - شاهد التفاصيل" at bounding box center [264, 145] width 202 height 28
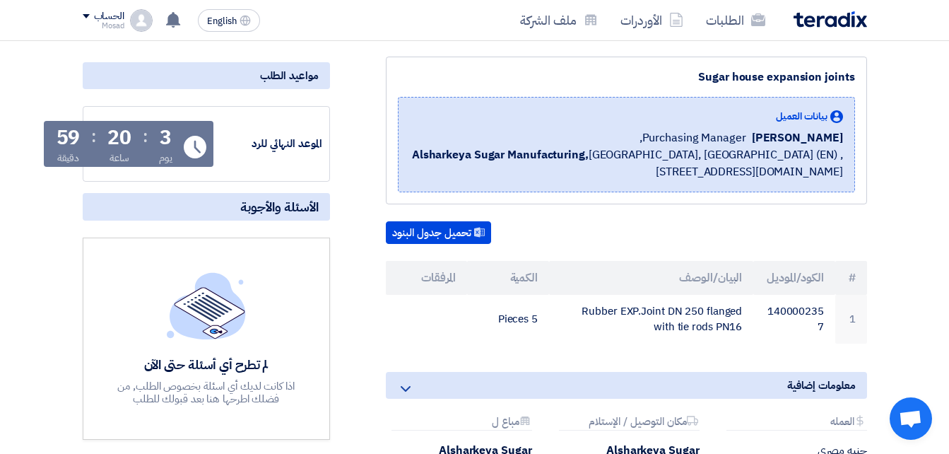
scroll to position [124, 0]
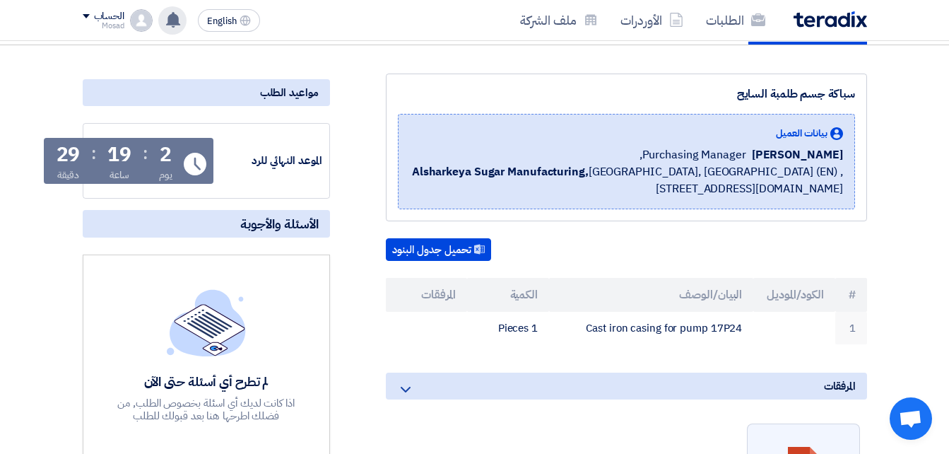
click at [177, 19] on use at bounding box center [173, 20] width 14 height 16
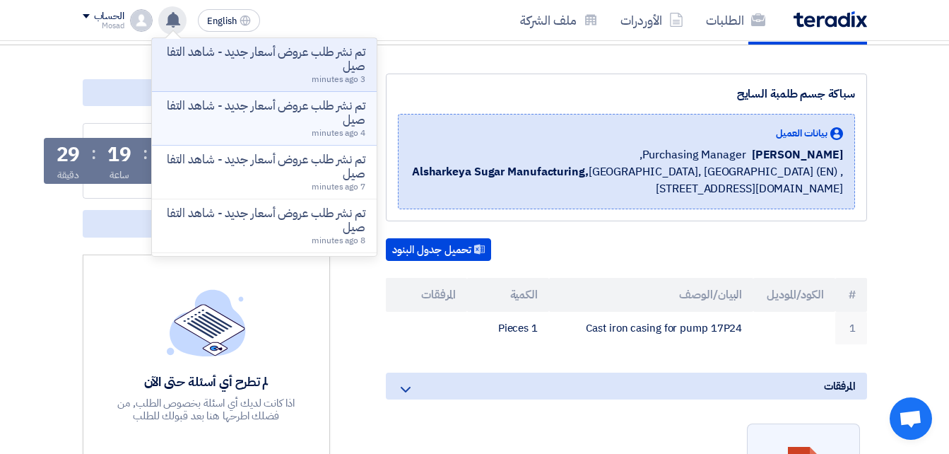
click at [242, 113] on p "تم نشر طلب عروض أسعار جديد - شاهد التفاصيل" at bounding box center [264, 113] width 202 height 28
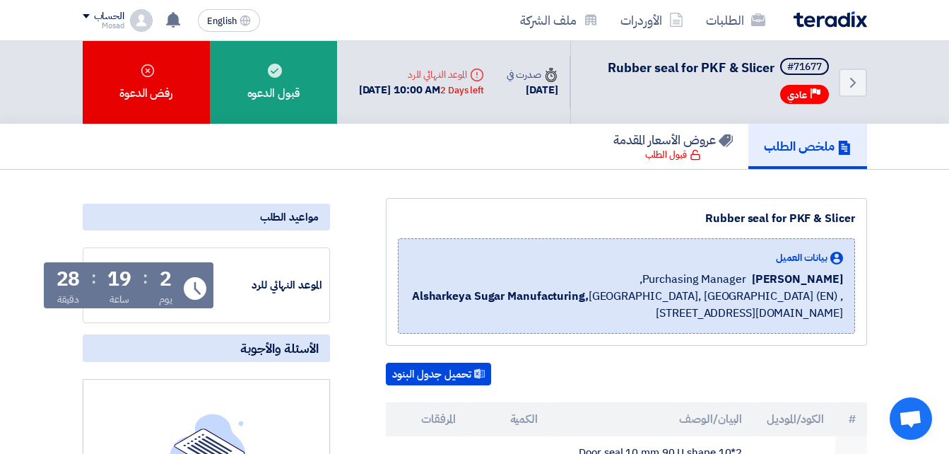
drag, startPoint x: 697, startPoint y: 216, endPoint x: 856, endPoint y: 220, distance: 159.0
click at [856, 220] on div "Rubber seal for PKF & Slicer بيانات العميل [PERSON_NAME] Purchasing Manager, Al…" at bounding box center [626, 272] width 481 height 148
drag, startPoint x: 856, startPoint y: 220, endPoint x: 844, endPoint y: 217, distance: 13.0
copy div "Rubber seal for PKF & Slicer"
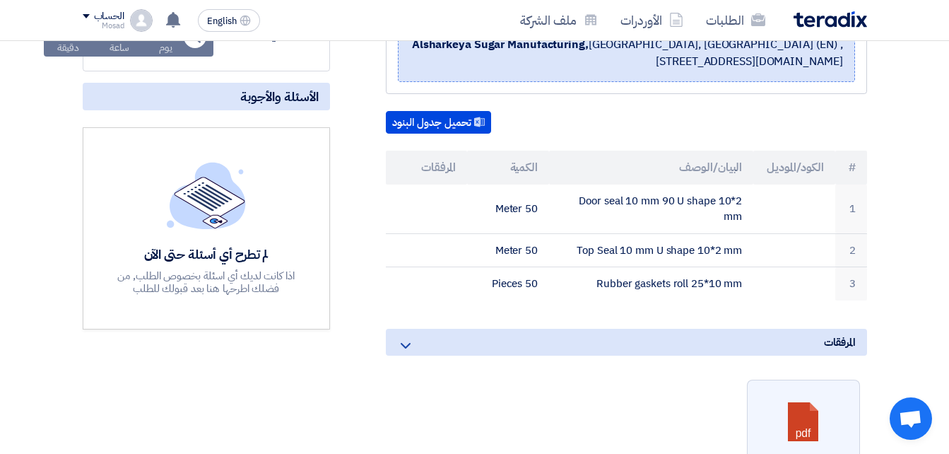
scroll to position [283, 0]
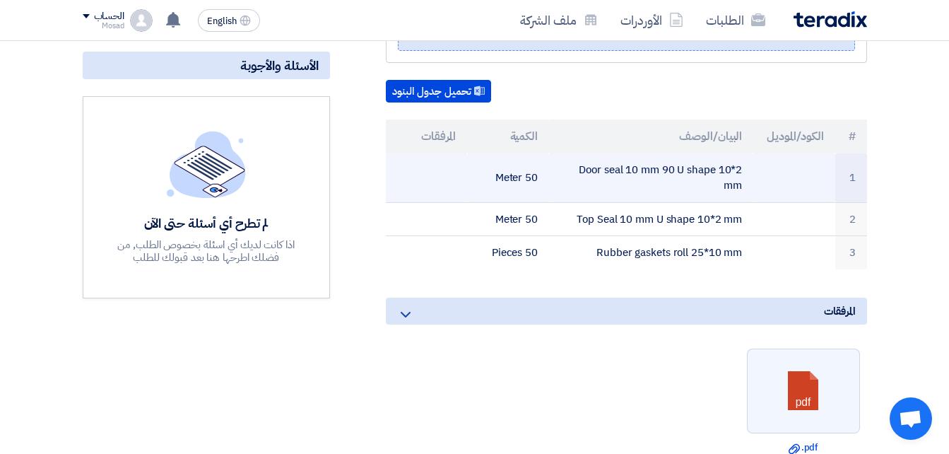
drag, startPoint x: 575, startPoint y: 170, endPoint x: 741, endPoint y: 178, distance: 166.3
click at [741, 178] on td "Door seal 10 mm 90 U shape 10*2 mm" at bounding box center [651, 177] width 204 height 49
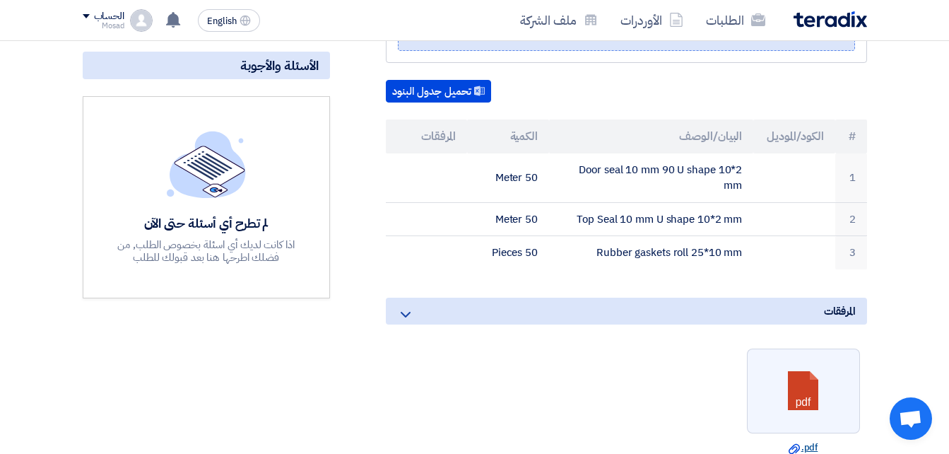
click at [812, 442] on link "Download file .pdf" at bounding box center [803, 447] width 105 height 14
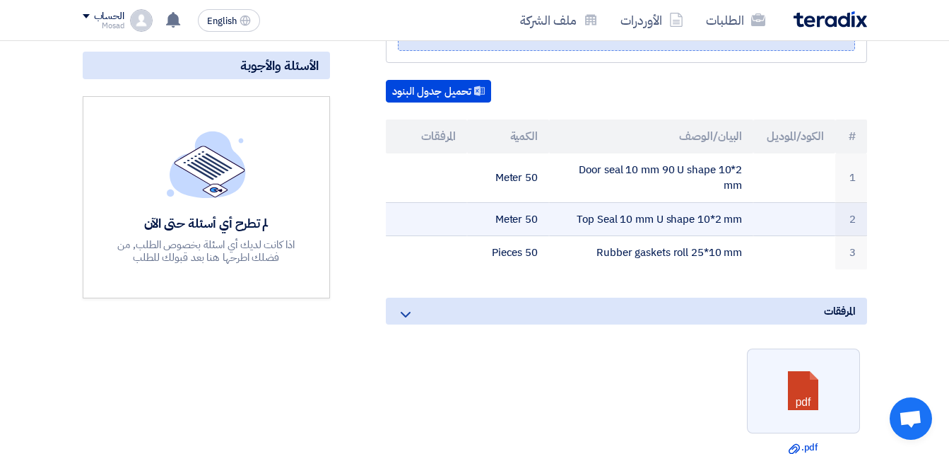
drag, startPoint x: 745, startPoint y: 218, endPoint x: 577, endPoint y: 225, distance: 167.6
click at [577, 225] on td "Top Seal 10 mm U shape 10*2 mm" at bounding box center [651, 219] width 204 height 34
drag, startPoint x: 577, startPoint y: 225, endPoint x: 586, endPoint y: 219, distance: 11.2
copy td "Top Seal 10 mm U shape 10*2 mm"
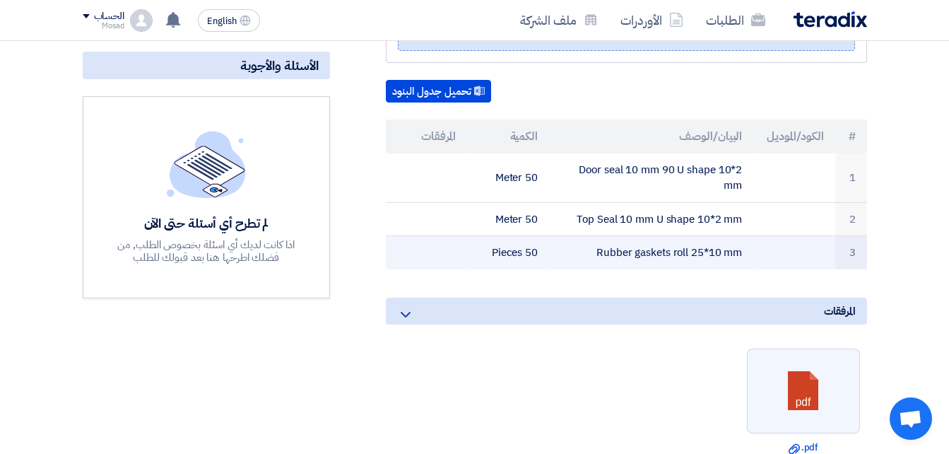
drag, startPoint x: 755, startPoint y: 249, endPoint x: 733, endPoint y: 245, distance: 21.6
click at [738, 250] on tr "3 Rubber gaskets roll 25*10 mm 50 Pieces" at bounding box center [626, 252] width 481 height 33
drag, startPoint x: 601, startPoint y: 251, endPoint x: 744, endPoint y: 259, distance: 143.6
click at [744, 259] on td "Rubber gaskets roll 25*10 mm" at bounding box center [651, 252] width 204 height 33
drag, startPoint x: 744, startPoint y: 259, endPoint x: 730, endPoint y: 254, distance: 14.8
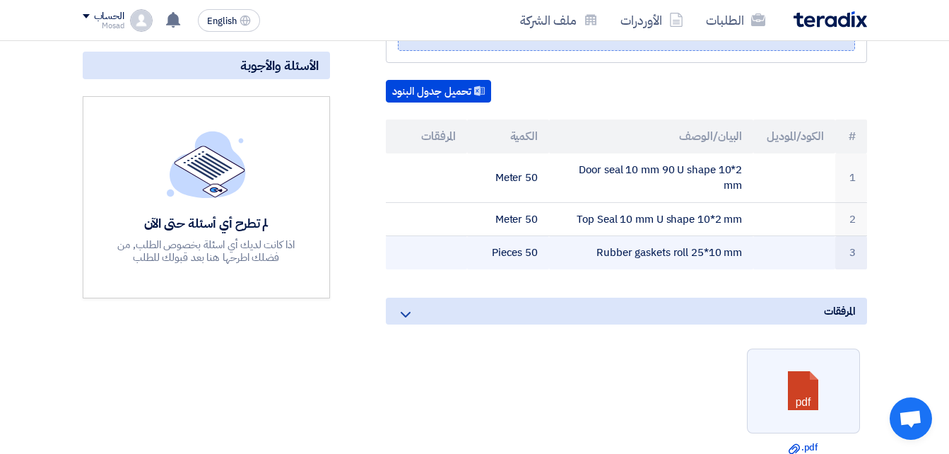
copy td "Rubber gaskets roll 25*10 mm"
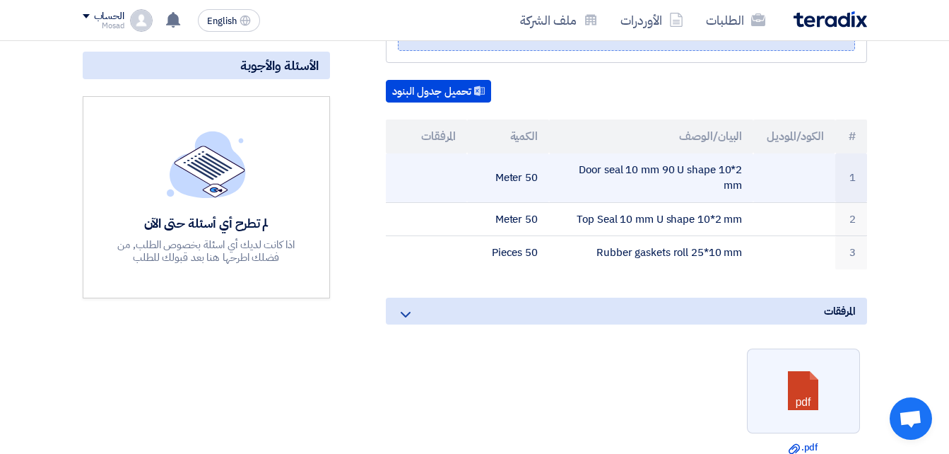
drag, startPoint x: 746, startPoint y: 171, endPoint x: 579, endPoint y: 170, distance: 166.8
click at [579, 170] on td "Door seal 10 mm 90 U shape 10*2 mm" at bounding box center [651, 177] width 204 height 49
copy td "Door seal 10 mm 90 U shape 10*2"
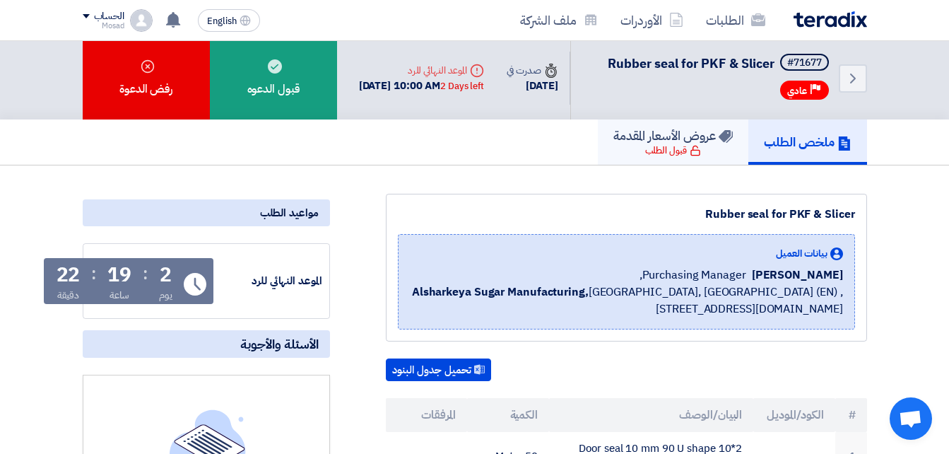
scroll to position [0, 0]
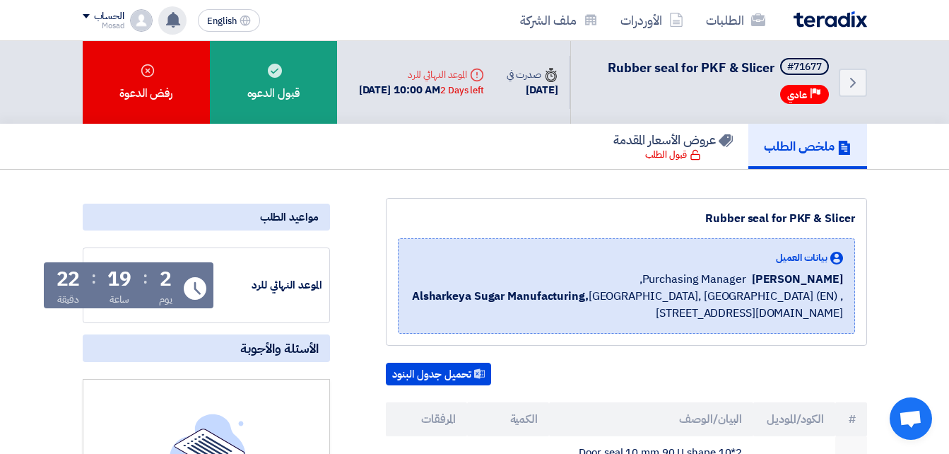
click at [175, 19] on use at bounding box center [173, 20] width 14 height 16
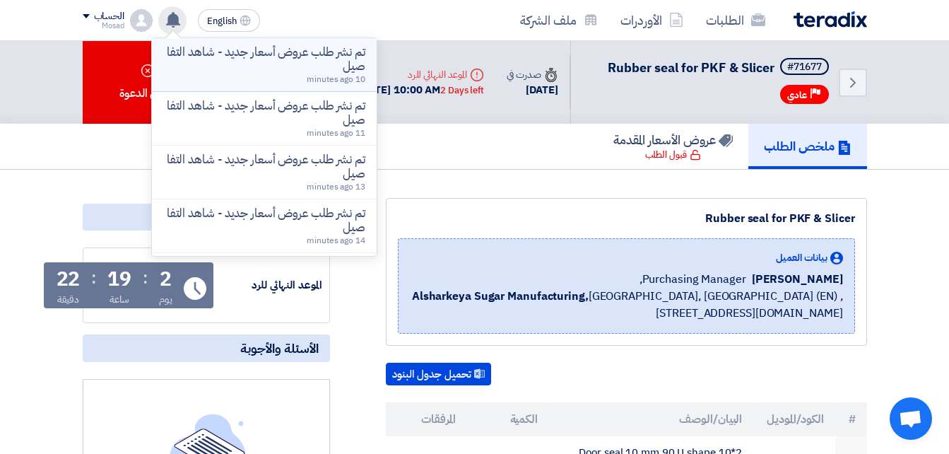
click at [276, 61] on p "تم نشر طلب عروض أسعار جديد - شاهد التفاصيل" at bounding box center [264, 59] width 202 height 28
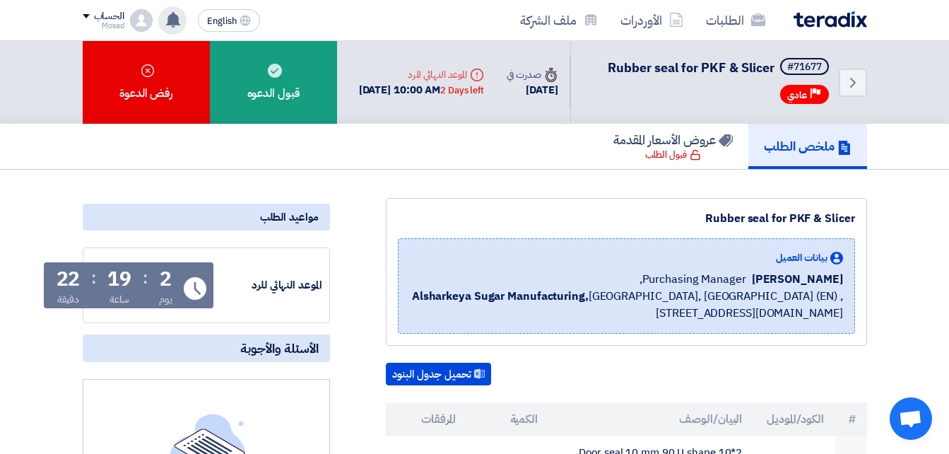
click at [169, 7] on div "تم نشر طلب عروض أسعار جديد - شاهد التفاصيل 10 minutes ago تم نشر طلب عروض أسعار…" at bounding box center [172, 20] width 28 height 28
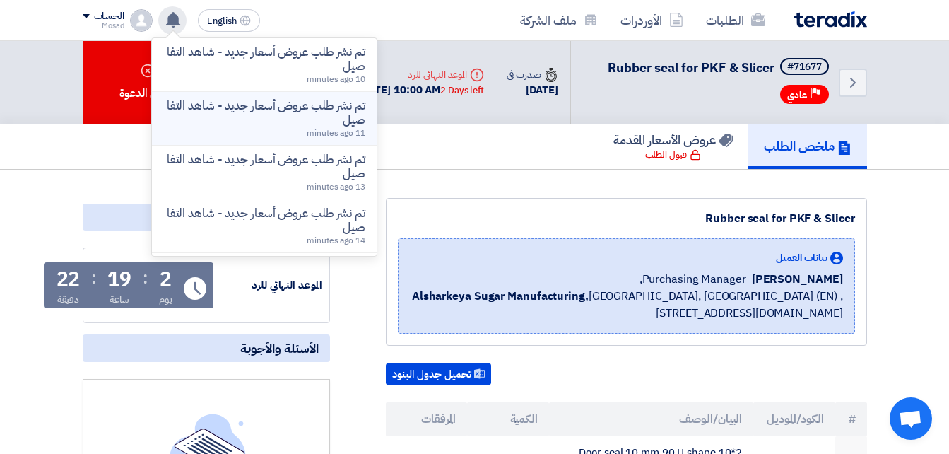
click at [211, 110] on p "تم نشر طلب عروض أسعار جديد - شاهد التفاصيل" at bounding box center [264, 113] width 202 height 28
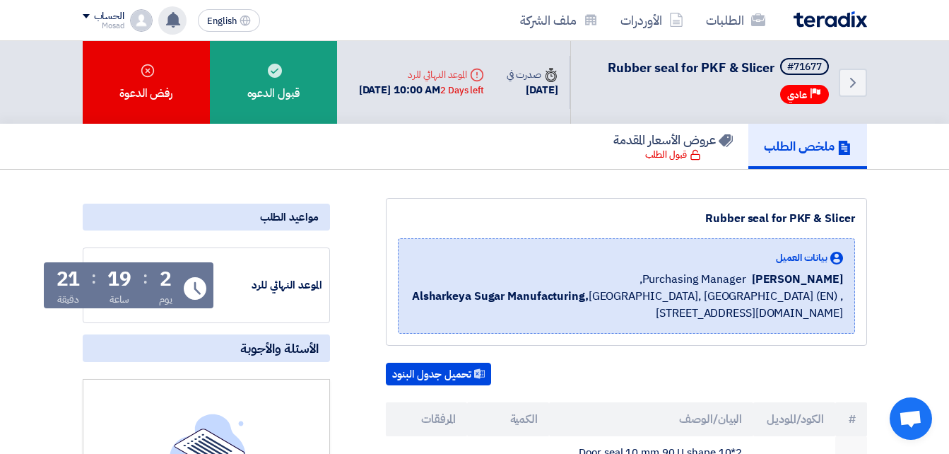
click at [175, 17] on use at bounding box center [173, 20] width 14 height 16
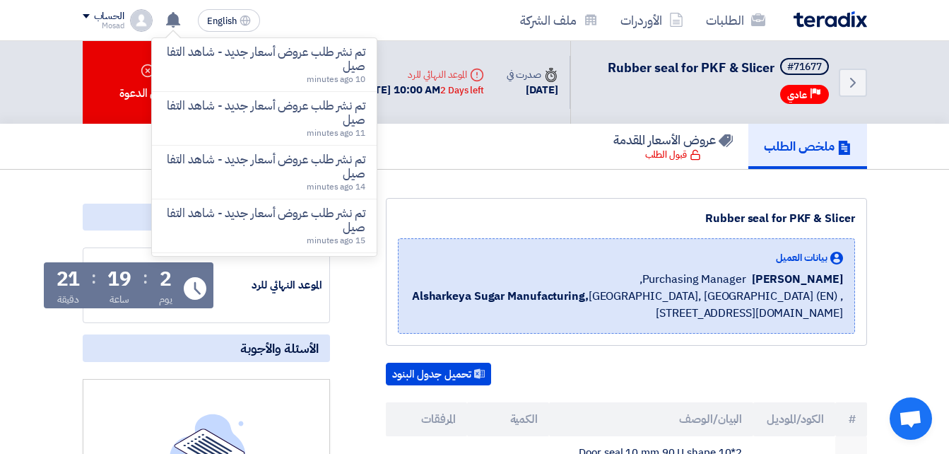
click at [302, 55] on p "تم نشر طلب عروض أسعار جديد - شاهد التفاصيل" at bounding box center [264, 59] width 202 height 28
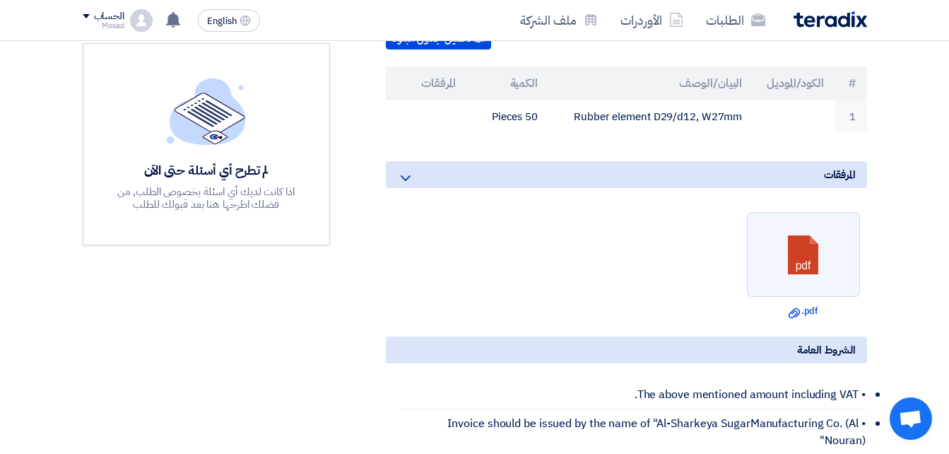
scroll to position [353, 0]
click at [810, 306] on link "Download file .pdf" at bounding box center [803, 310] width 105 height 14
click at [814, 308] on link "Download file .pdf" at bounding box center [803, 310] width 105 height 14
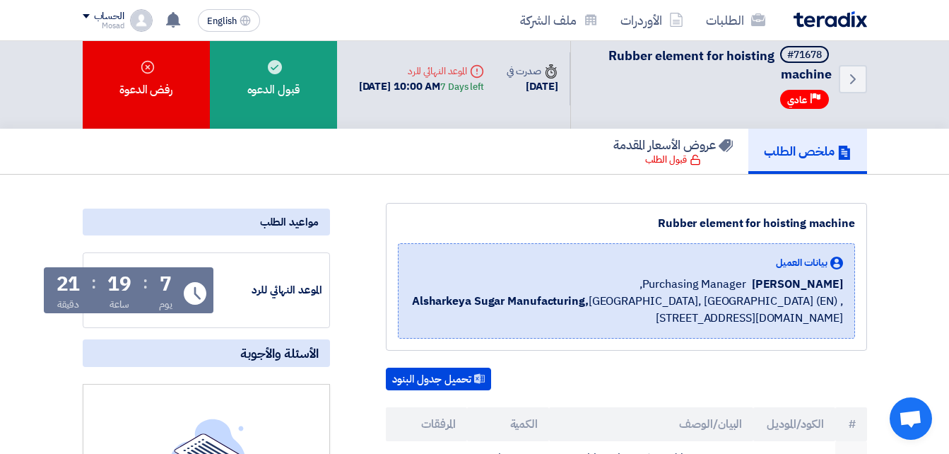
scroll to position [0, 0]
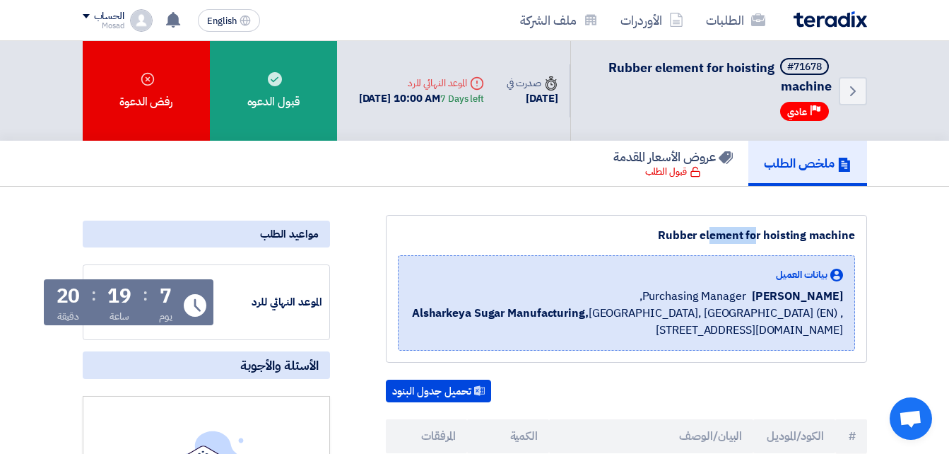
click at [858, 235] on div "Rubber element for hoisting machine بيانات العميل [PERSON_NAME] Purchasing Mana…" at bounding box center [626, 289] width 481 height 148
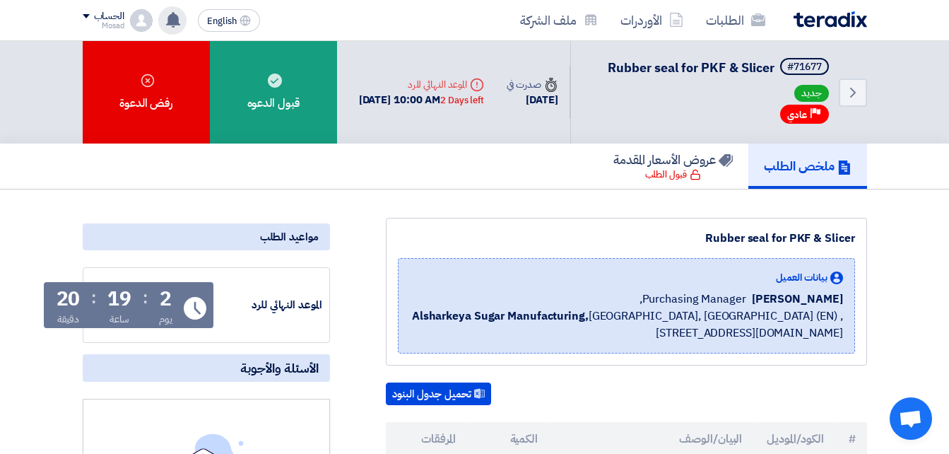
click at [168, 24] on use at bounding box center [173, 20] width 14 height 16
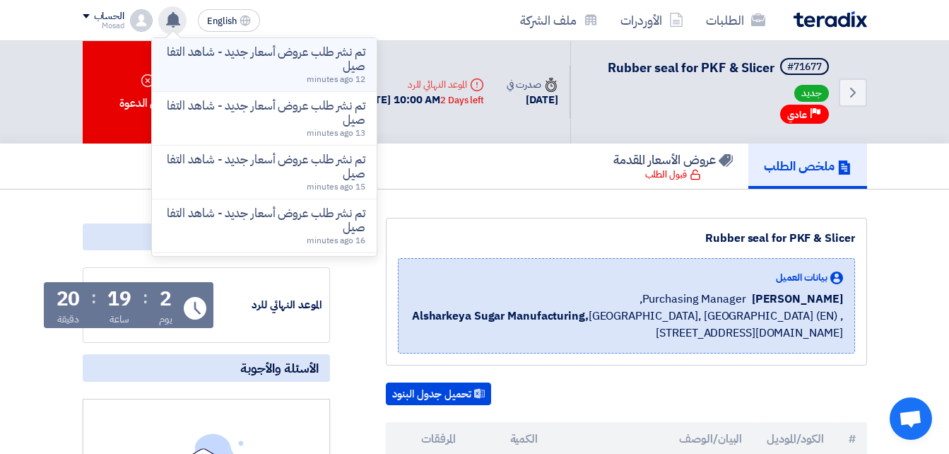
click at [254, 58] on p "تم نشر طلب عروض أسعار جديد - شاهد التفاصيل" at bounding box center [264, 59] width 202 height 28
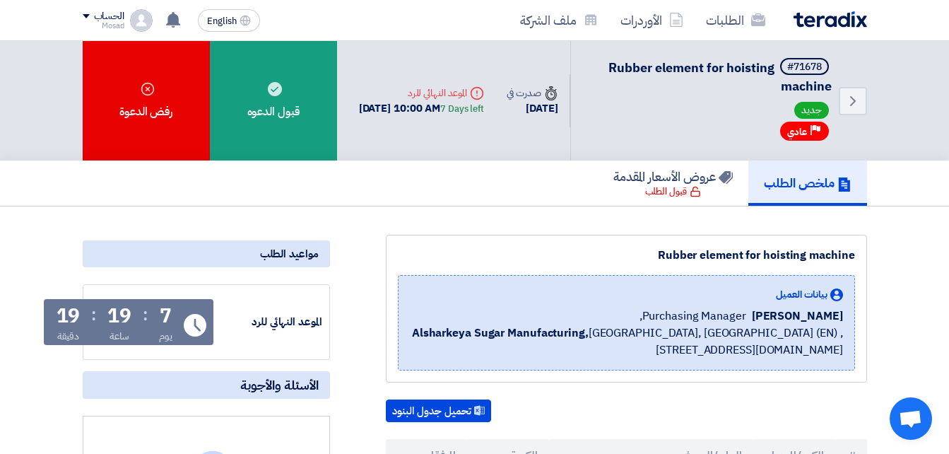
drag, startPoint x: 645, startPoint y: 254, endPoint x: 856, endPoint y: 256, distance: 211.3
click at [856, 256] on div "Rubber element for hoisting machine بيانات العميل [PERSON_NAME] Purchasing Mana…" at bounding box center [626, 309] width 481 height 148
copy div "Rubber element for hoisting machine"
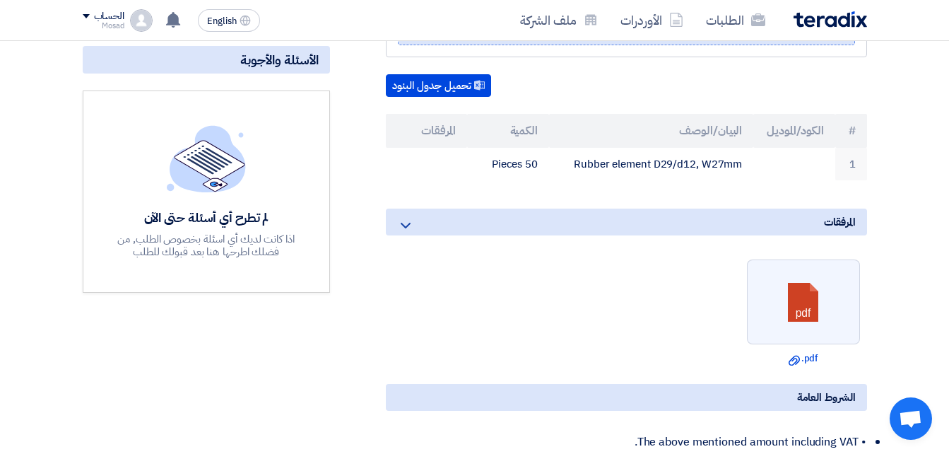
scroll to position [353, 0]
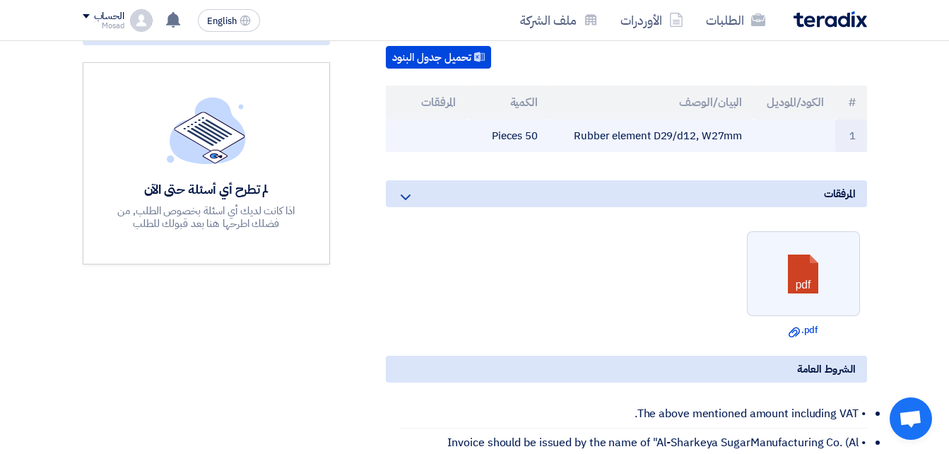
drag, startPoint x: 574, startPoint y: 136, endPoint x: 747, endPoint y: 138, distance: 173.1
click at [747, 138] on td "Rubber element D29/d12, W27mm" at bounding box center [651, 135] width 204 height 33
drag, startPoint x: 747, startPoint y: 138, endPoint x: 729, endPoint y: 136, distance: 17.9
copy td "Rubber element D29/d12, W27mm"
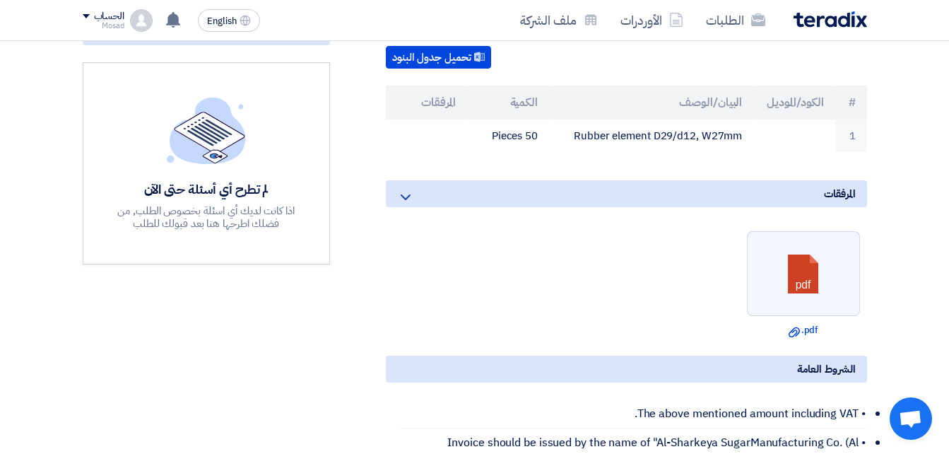
click at [589, 187] on div "المرفقات" at bounding box center [626, 193] width 481 height 27
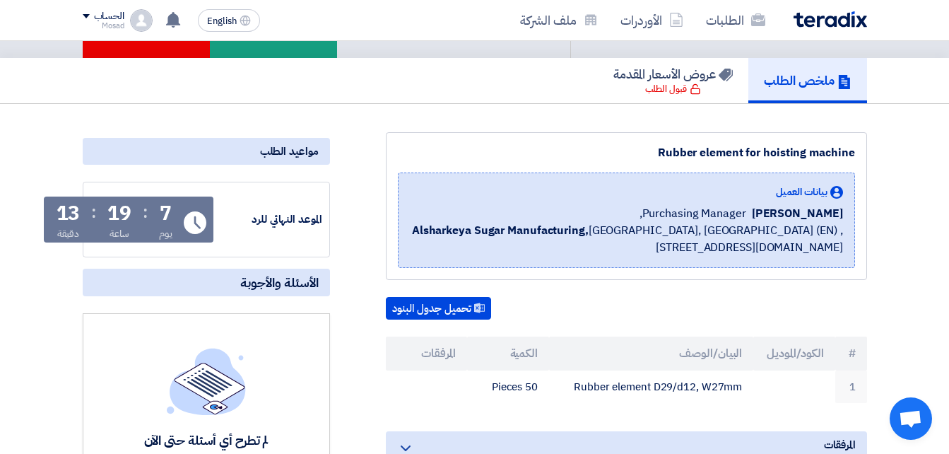
scroll to position [0, 0]
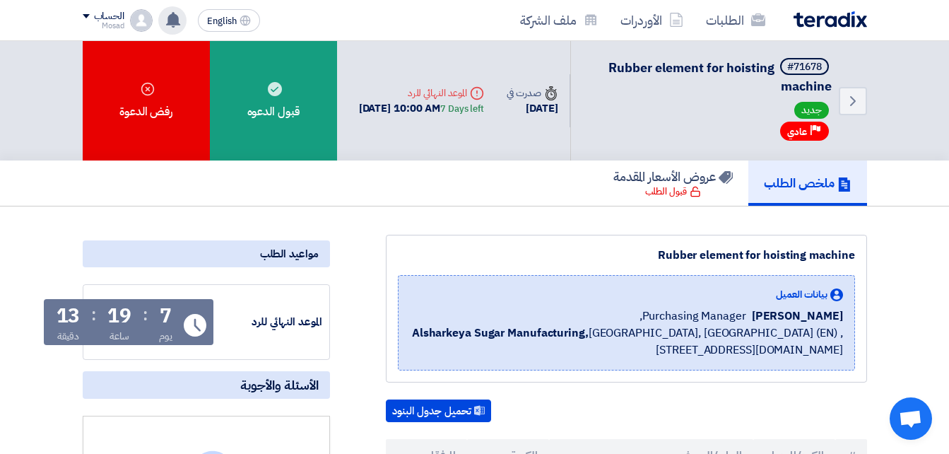
click at [175, 18] on use at bounding box center [173, 20] width 14 height 16
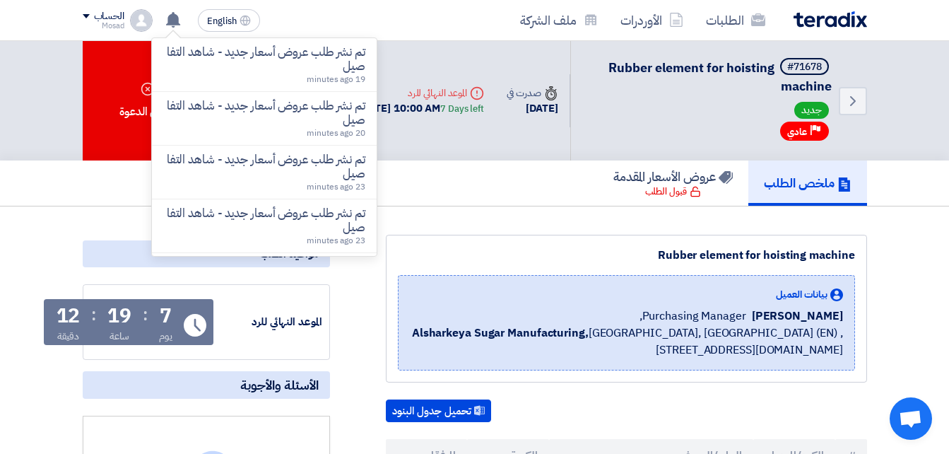
click at [44, 97] on div "Back #71678 Rubber element for hoisting machine جديد Priority عادي Time صدرت في…" at bounding box center [474, 100] width 949 height 119
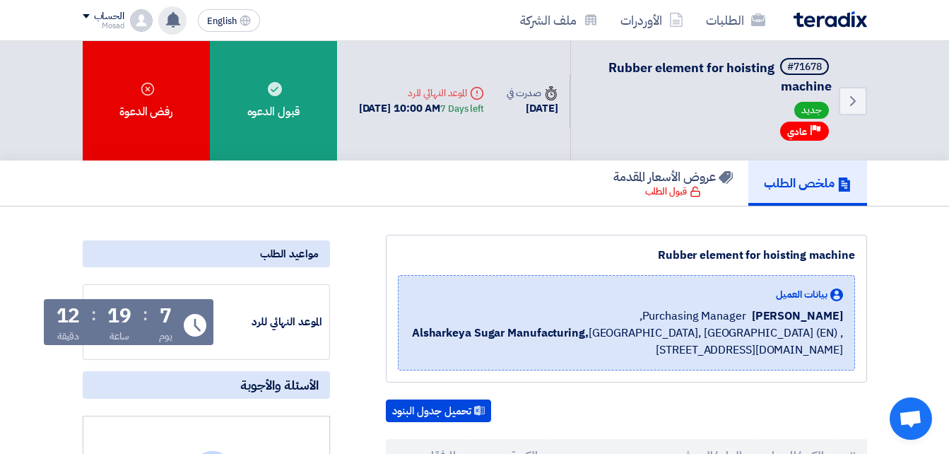
click at [176, 16] on use at bounding box center [173, 20] width 14 height 16
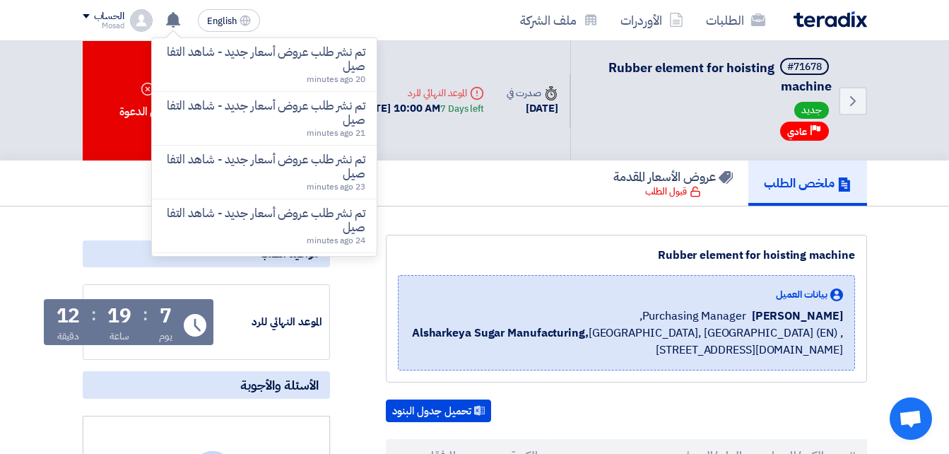
click at [20, 10] on nav "الطلبات الأوردرات ملف الشركة English EN تم نشر طلب عروض أسعار جديد - شاهد التفا…" at bounding box center [474, 20] width 949 height 41
